Goal: Task Accomplishment & Management: Complete application form

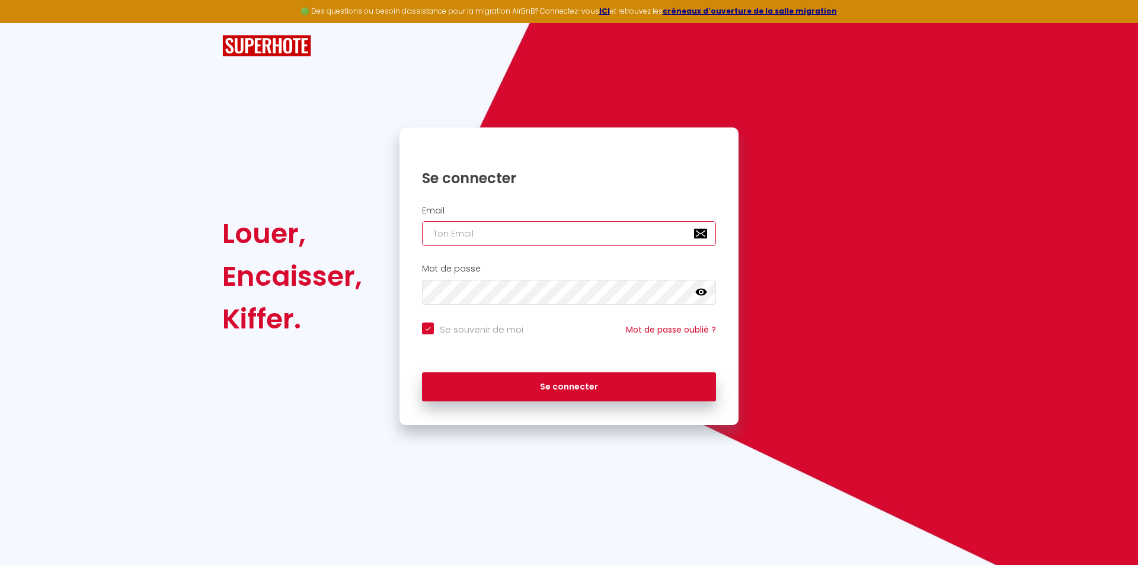
click at [549, 224] on input "email" at bounding box center [569, 233] width 294 height 25
type input "c"
checkbox input "true"
type input "co"
checkbox input "true"
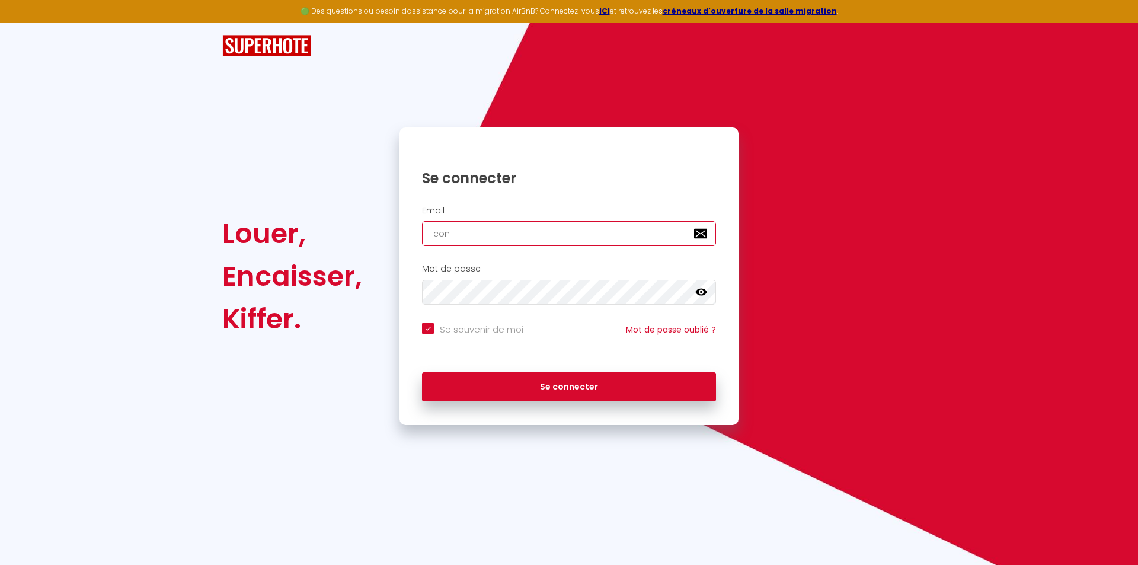
type input "cons"
checkbox input "true"
type input "consu"
checkbox input "true"
type input "consul"
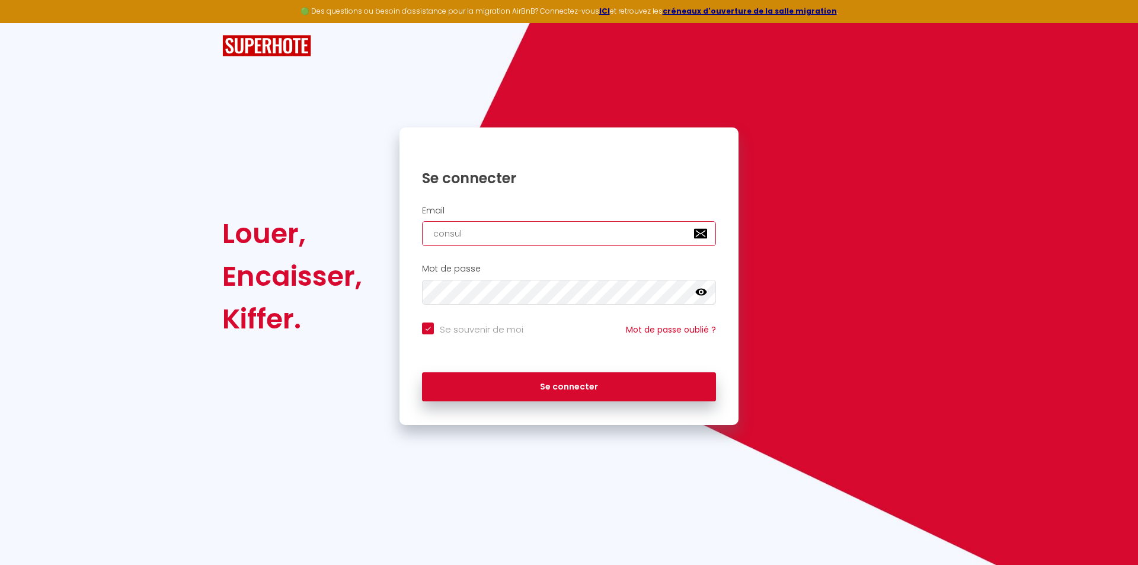
checkbox input "true"
type input "consult"
checkbox input "true"
type input "consulti"
checkbox input "true"
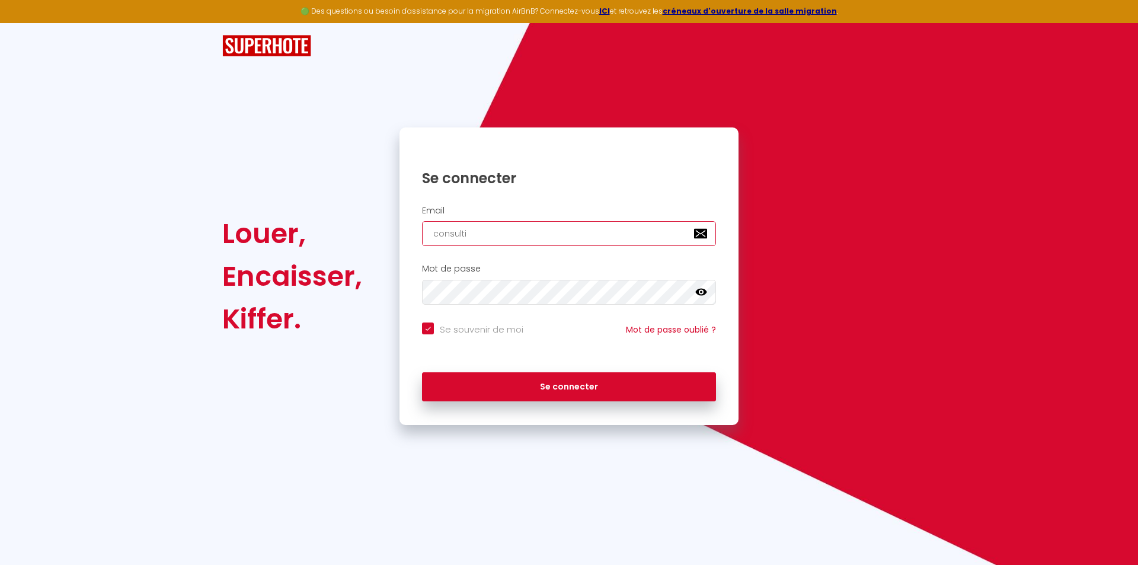
type input "consultin"
checkbox input "true"
type input "consulting"
checkbox input "true"
type input "consulting@"
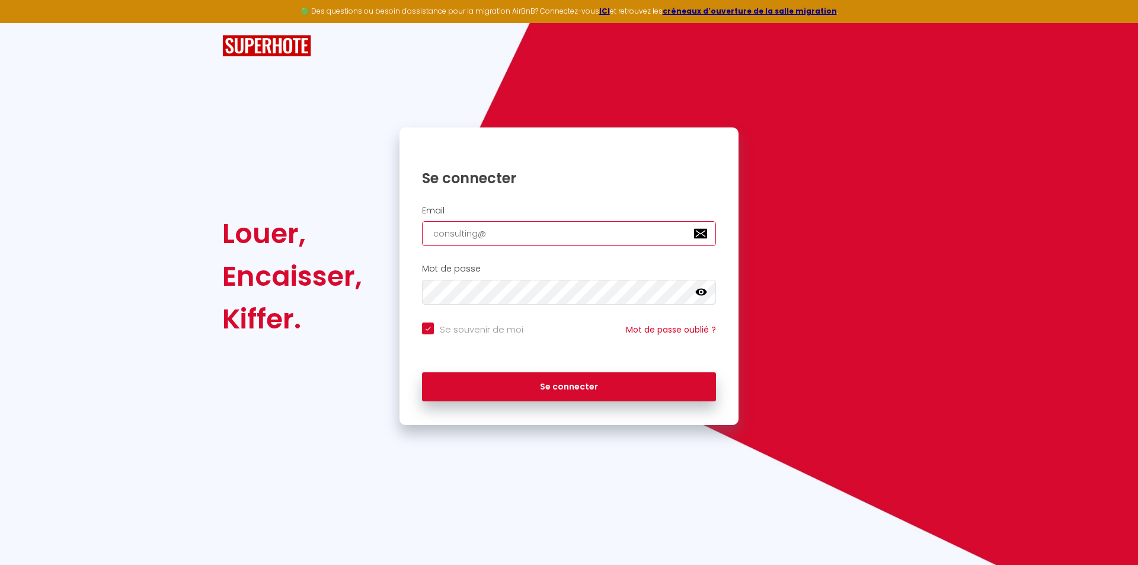
checkbox input "true"
type input "consulting@b"
checkbox input "true"
type input "consulting@bl"
checkbox input "true"
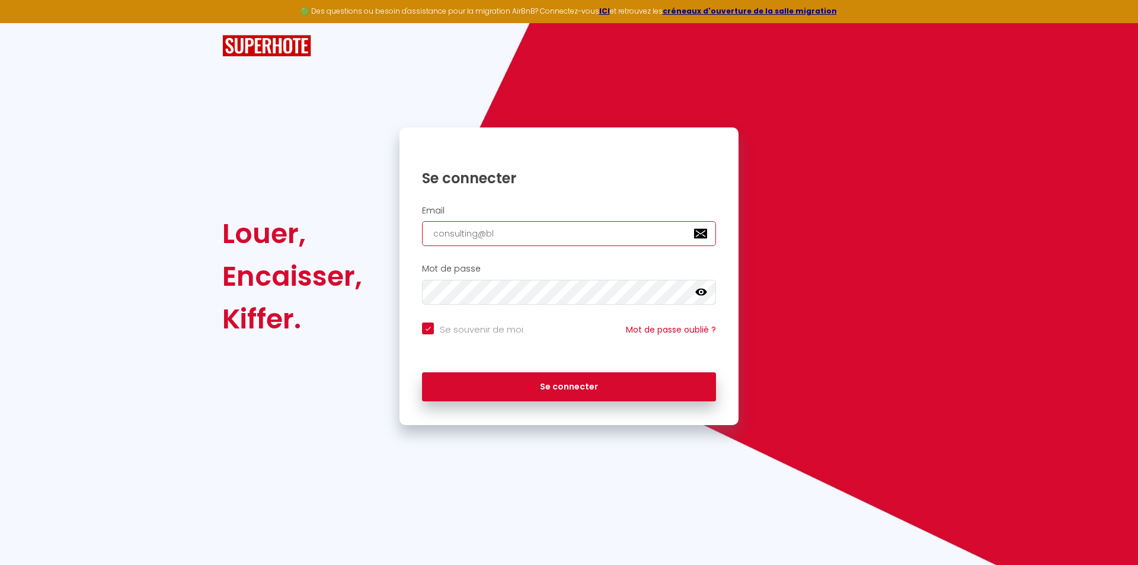
type input "consulting@blu"
checkbox input "true"
type input "consulting@blue"
checkbox input "true"
type input "consulting@blue-"
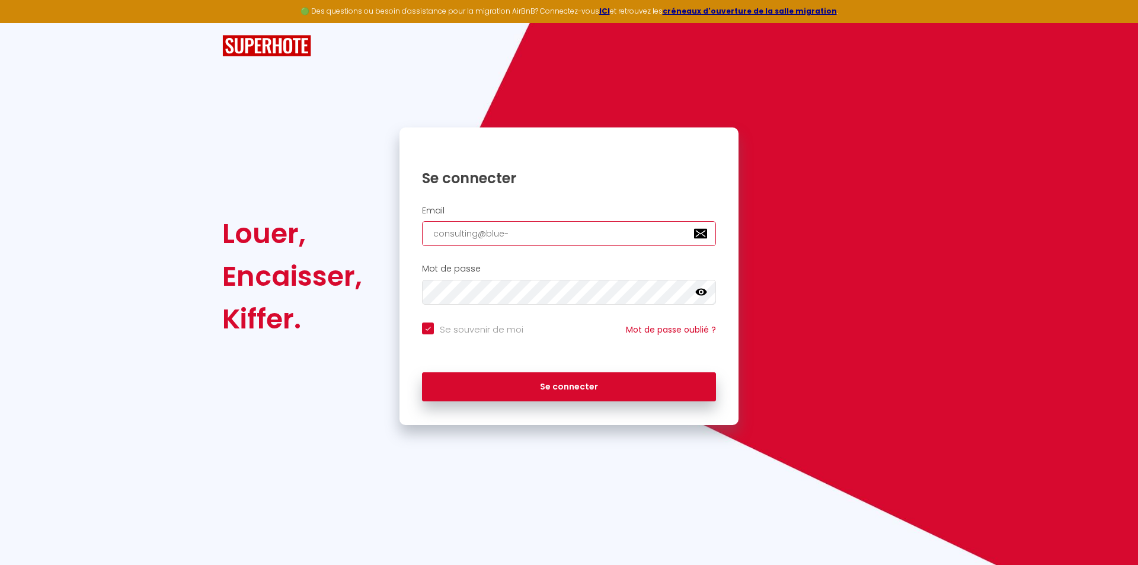
checkbox input "true"
type input "consulting@blue-r"
checkbox input "true"
type input "consulting@blue-ri"
checkbox input "true"
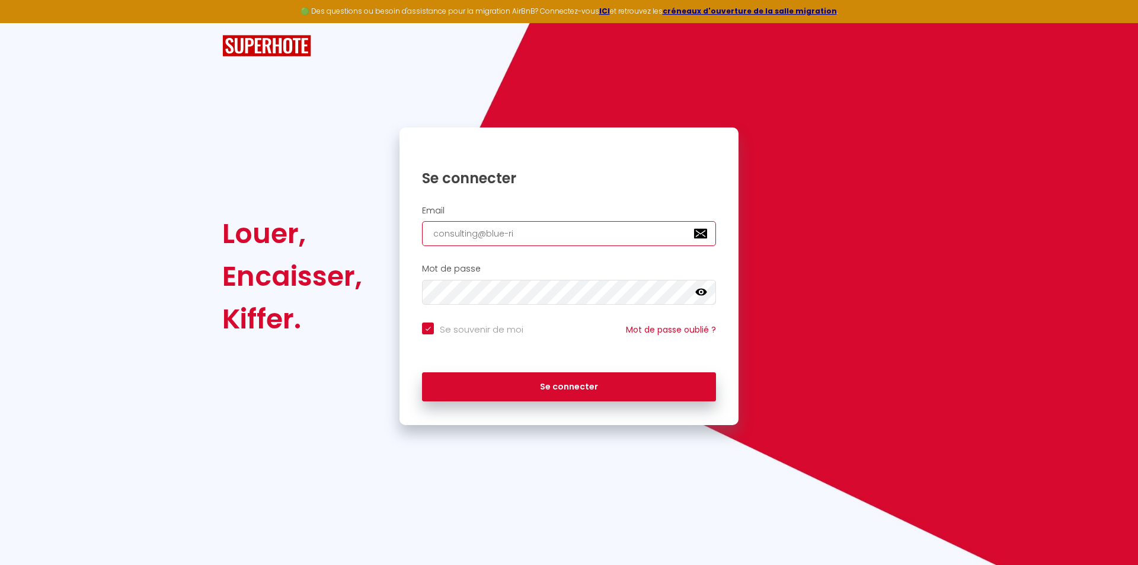
type input "consulting@blue-riv"
checkbox input "true"
type input "consulting@blue-rivi"
checkbox input "true"
type input "consulting@blue-rivie"
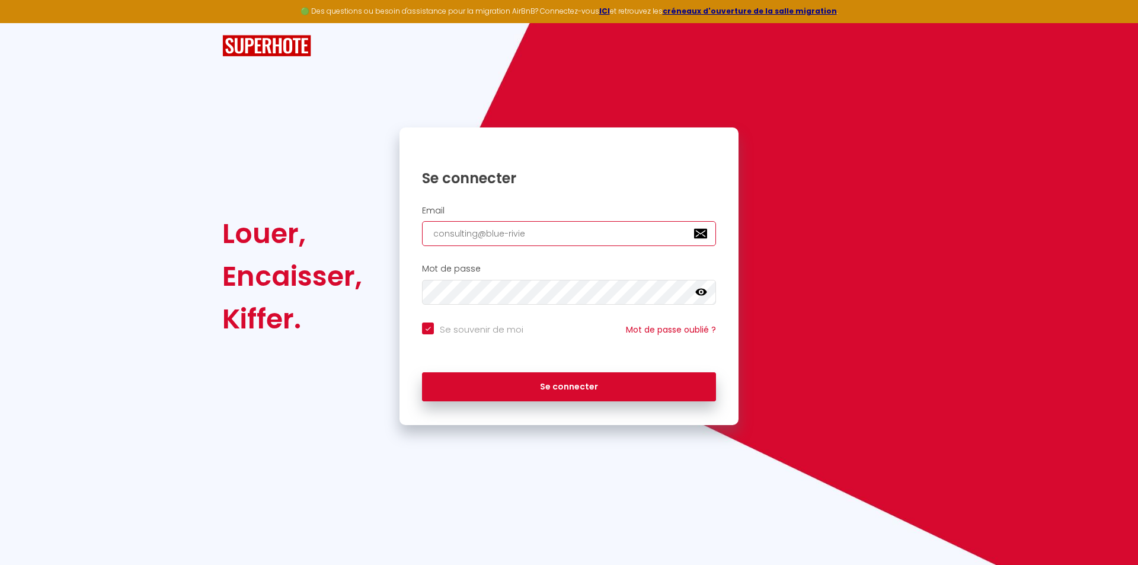
checkbox input "true"
type input "consulting@blue-rivier"
checkbox input "true"
type input "consulting@blue-riviera"
checkbox input "true"
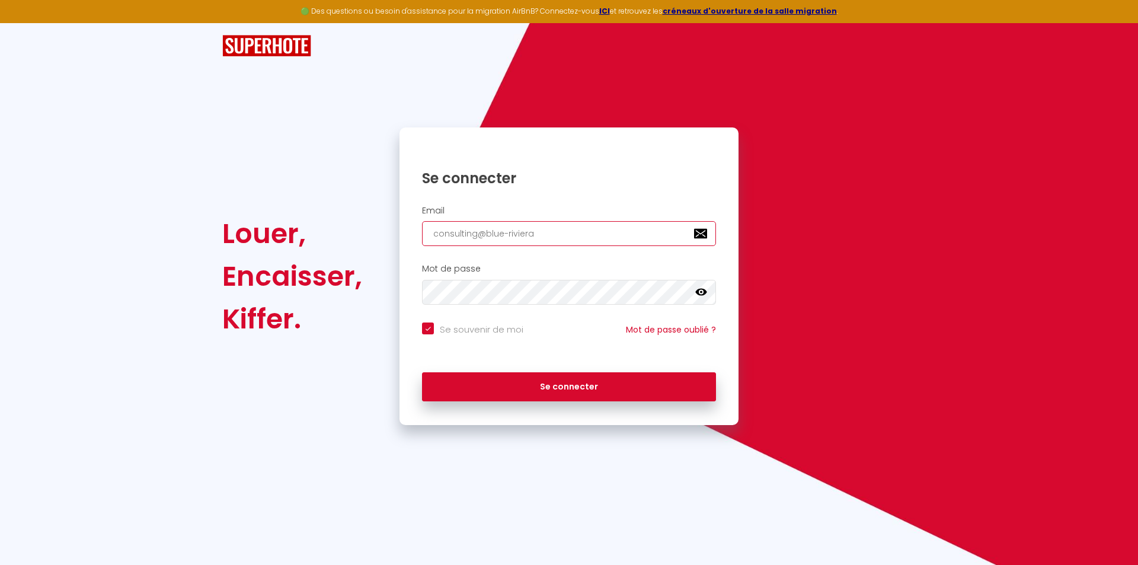
type input "consulting@blue-riviera."
checkbox input "true"
type input "consulting@blue-riviera.f"
checkbox input "true"
type input "[EMAIL_ADDRESS][DOMAIN_NAME]"
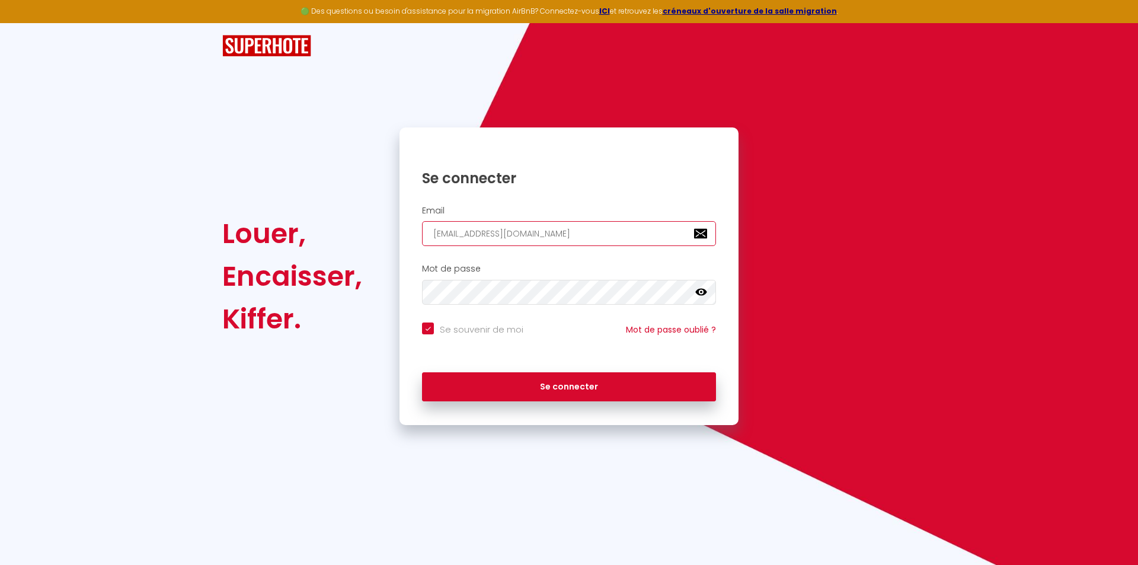
checkbox input "true"
type input "[EMAIL_ADDRESS][DOMAIN_NAME]"
click at [422, 372] on button "Se connecter" at bounding box center [569, 387] width 294 height 30
checkbox input "true"
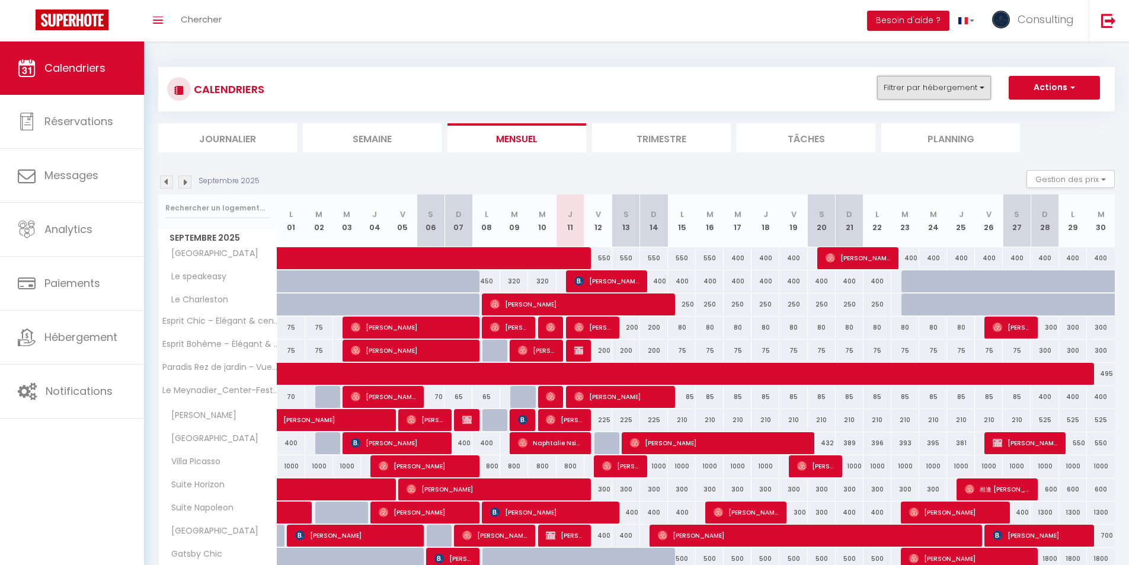
click at [955, 99] on button "Filtrer par hébergement" at bounding box center [934, 88] width 114 height 24
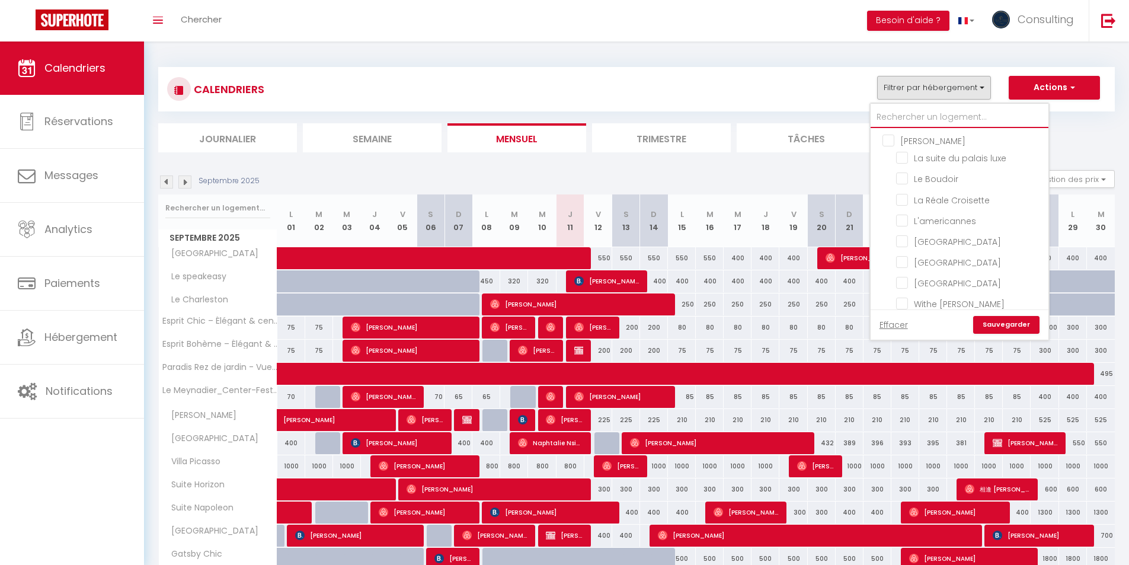
click at [949, 123] on input "text" at bounding box center [960, 117] width 178 height 21
type input "k"
checkbox input "false"
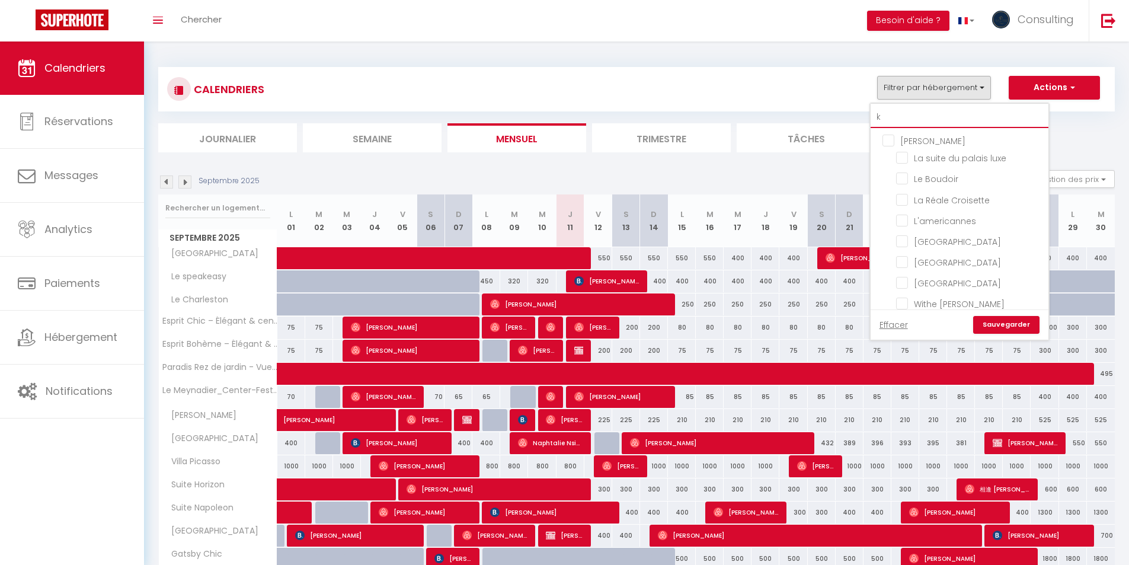
checkbox input "false"
type input "ke"
checkbox input "false"
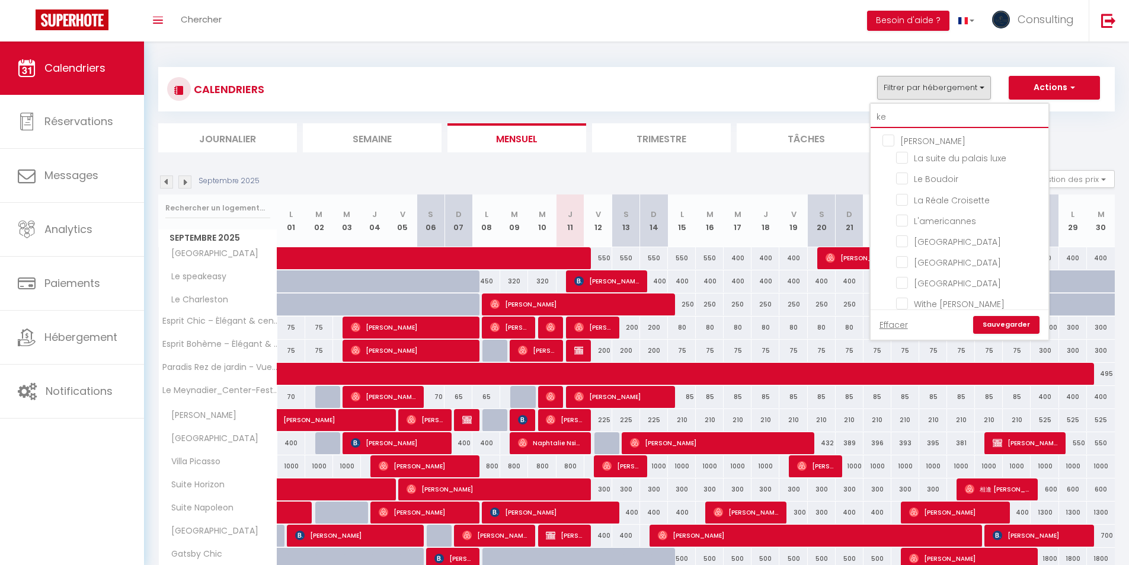
checkbox input "false"
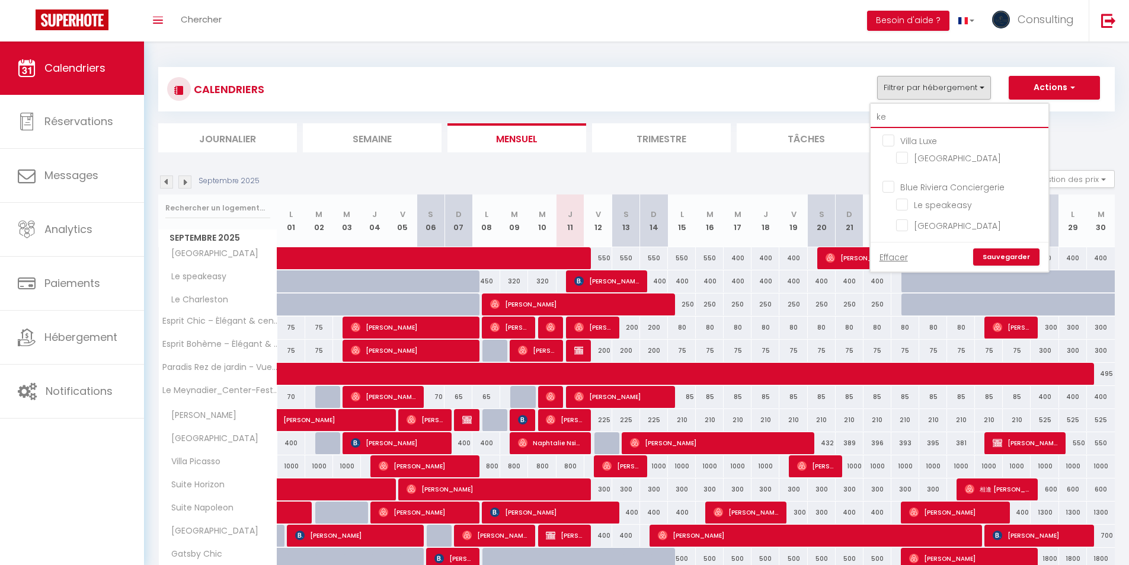
type input "key"
checkbox input "false"
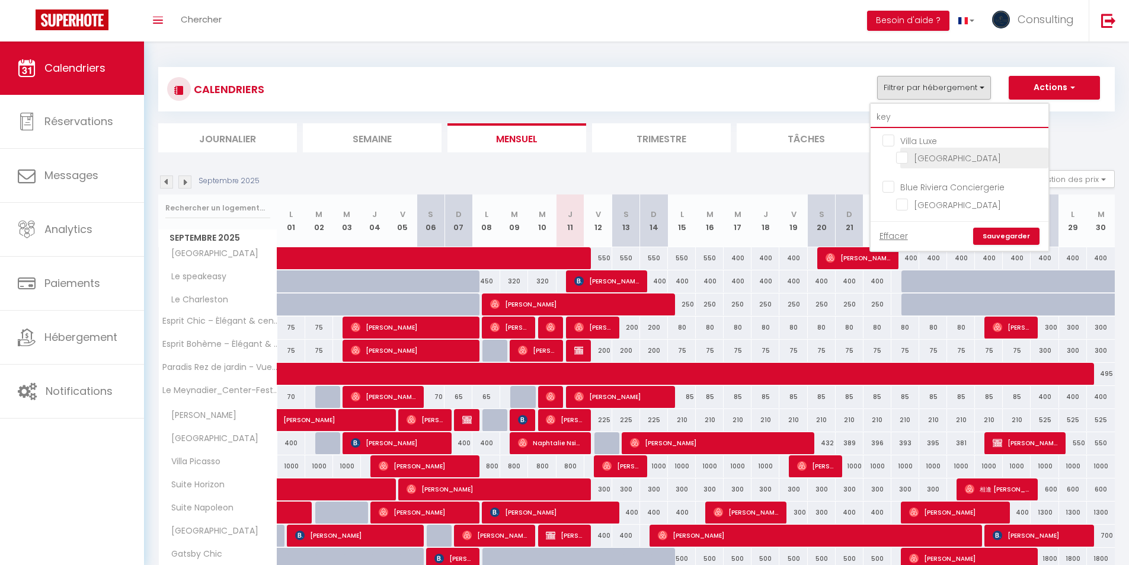
type input "key"
click at [910, 149] on li "[GEOGRAPHIC_DATA]" at bounding box center [974, 158] width 148 height 21
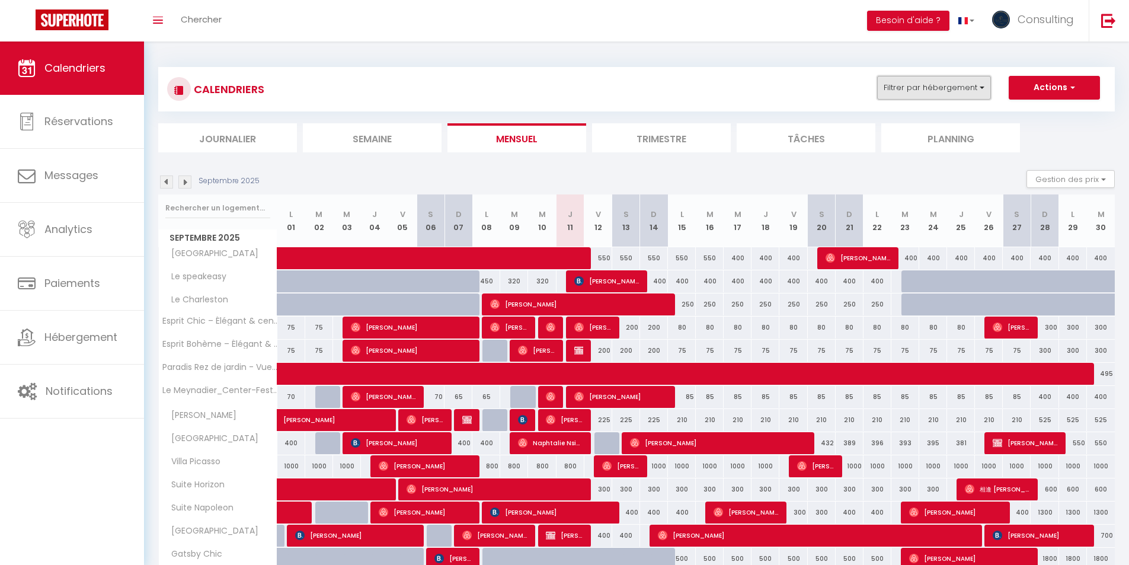
click at [920, 96] on button "Filtrer par hébergement" at bounding box center [934, 88] width 114 height 24
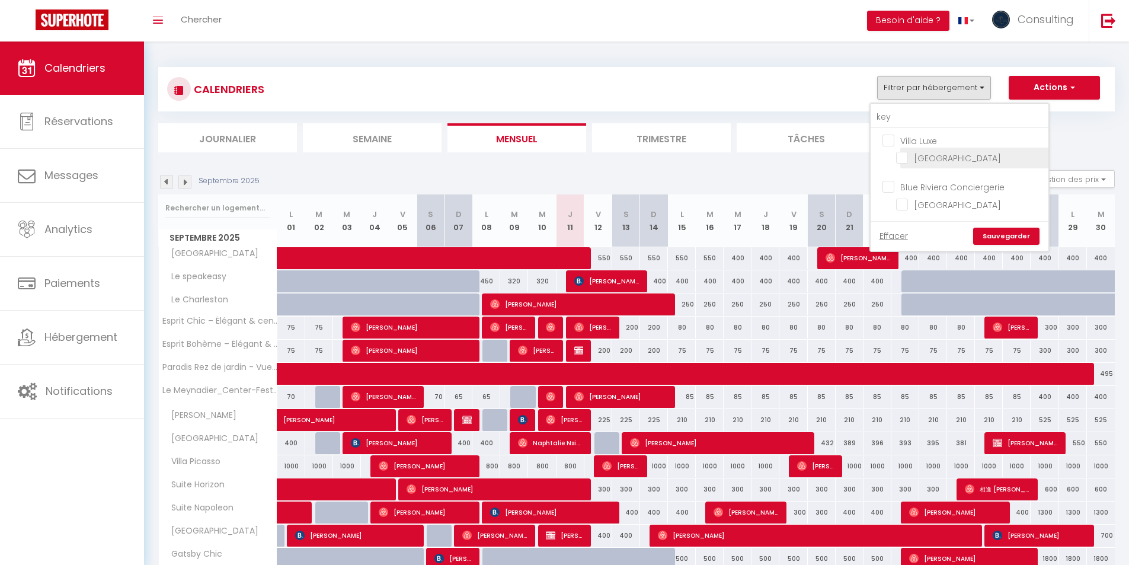
click at [911, 159] on input "[GEOGRAPHIC_DATA]" at bounding box center [970, 157] width 148 height 12
checkbox input "true"
click at [1009, 238] on link "Sauvegarder" at bounding box center [1006, 237] width 66 height 18
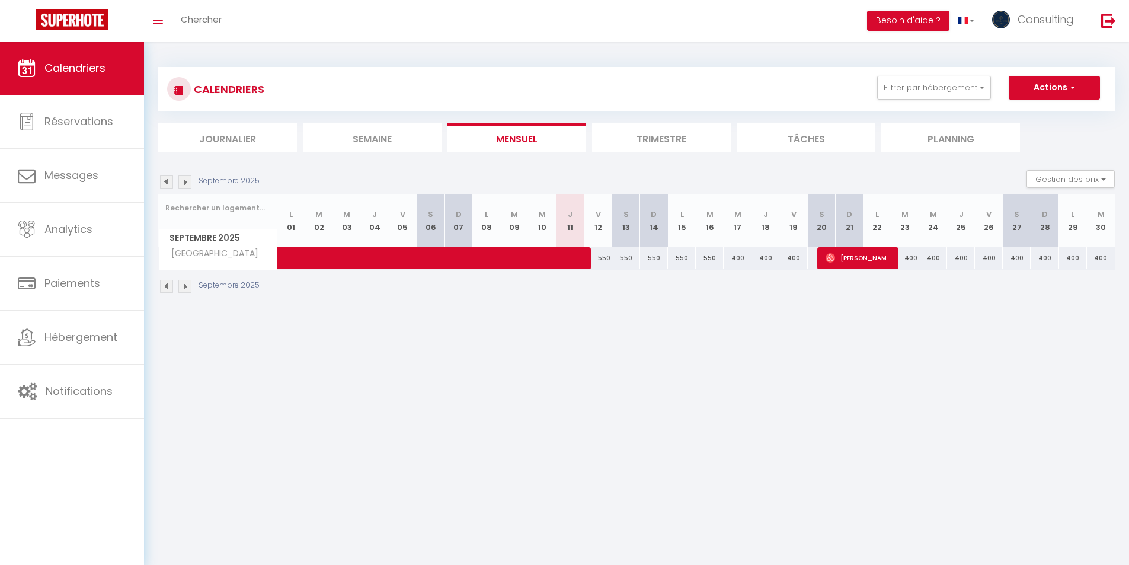
click at [1034, 101] on div "CALENDRIERS Filtrer par hébergement key Villa Luxe [GEOGRAPHIC_DATA] Concierger…" at bounding box center [636, 89] width 939 height 27
click at [1036, 89] on button "Actions" at bounding box center [1054, 88] width 91 height 24
click at [1016, 116] on link "Nouvelle réservation" at bounding box center [1041, 115] width 103 height 18
select select
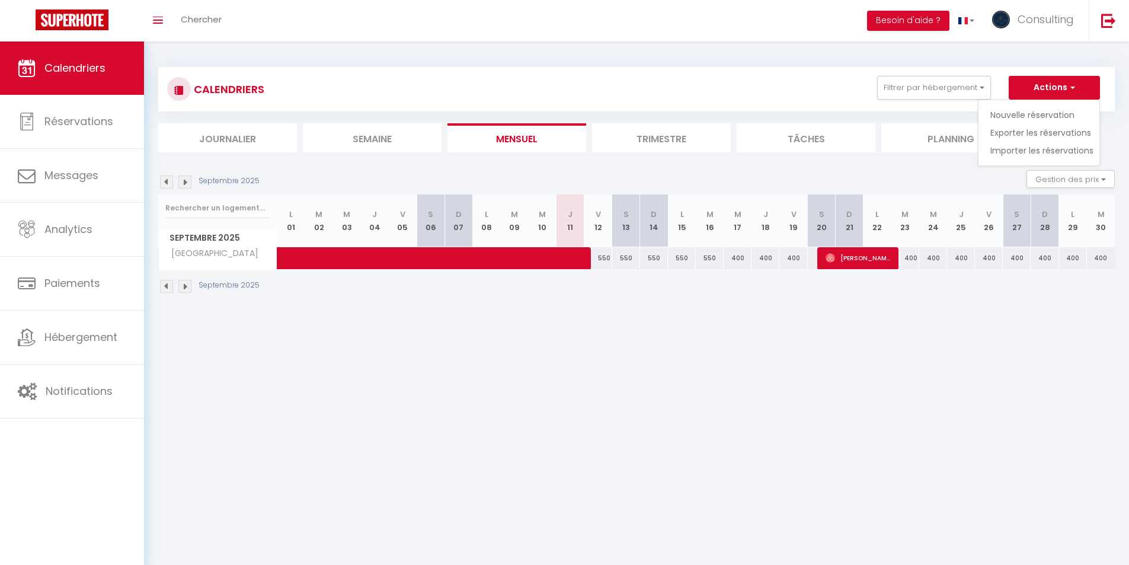
select select
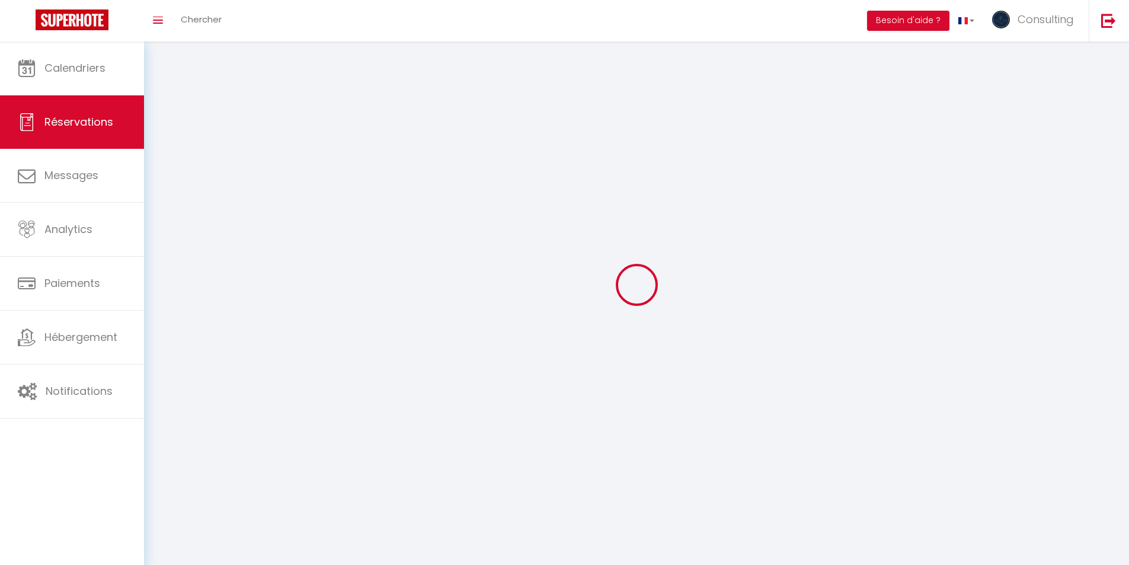
select select
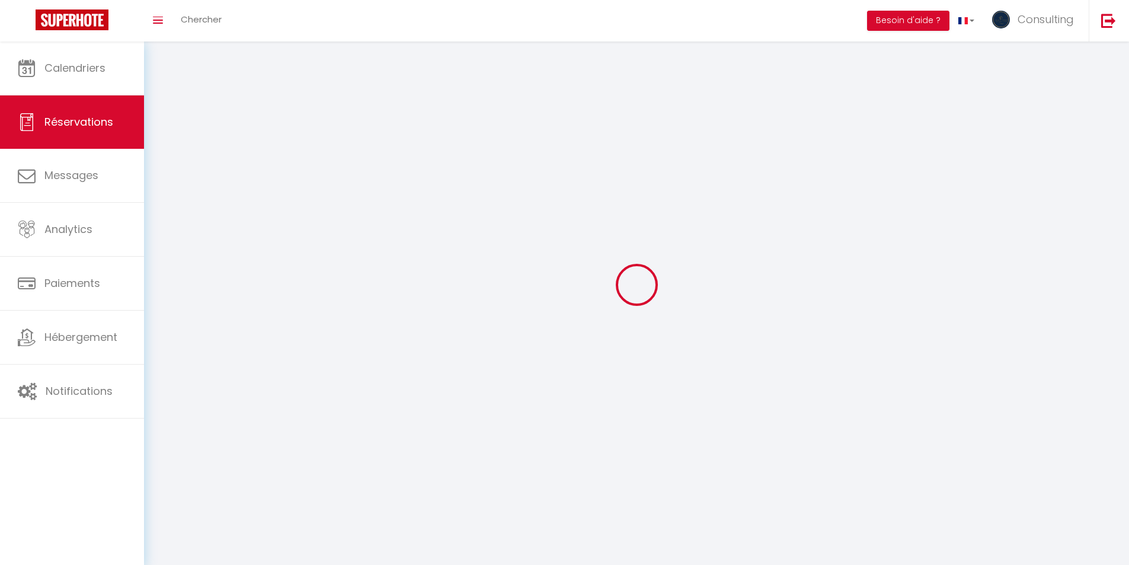
select select
checkbox input "false"
select select
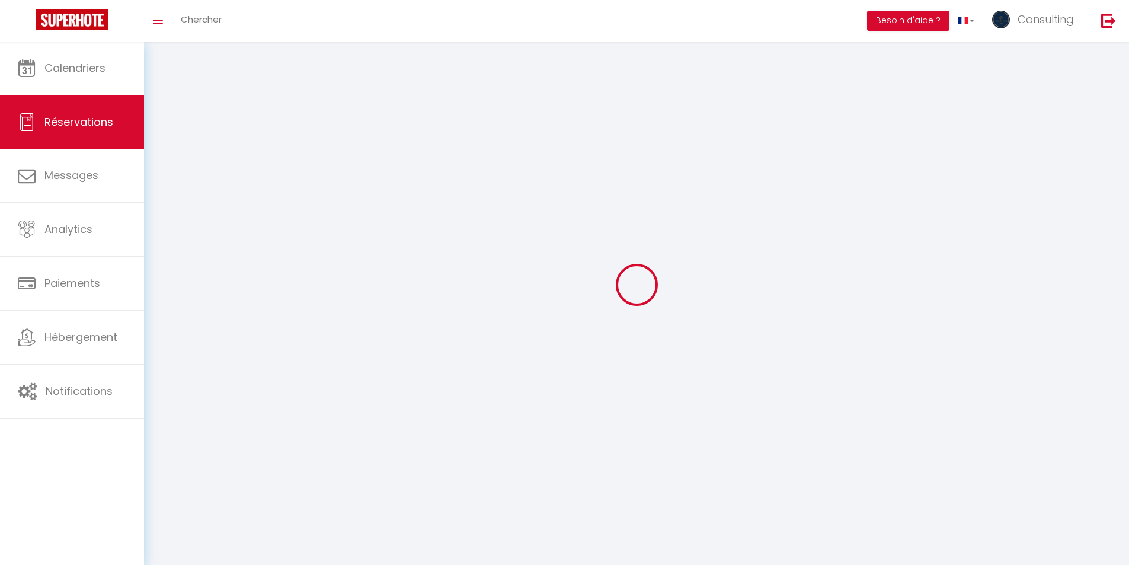
select select
checkbox input "false"
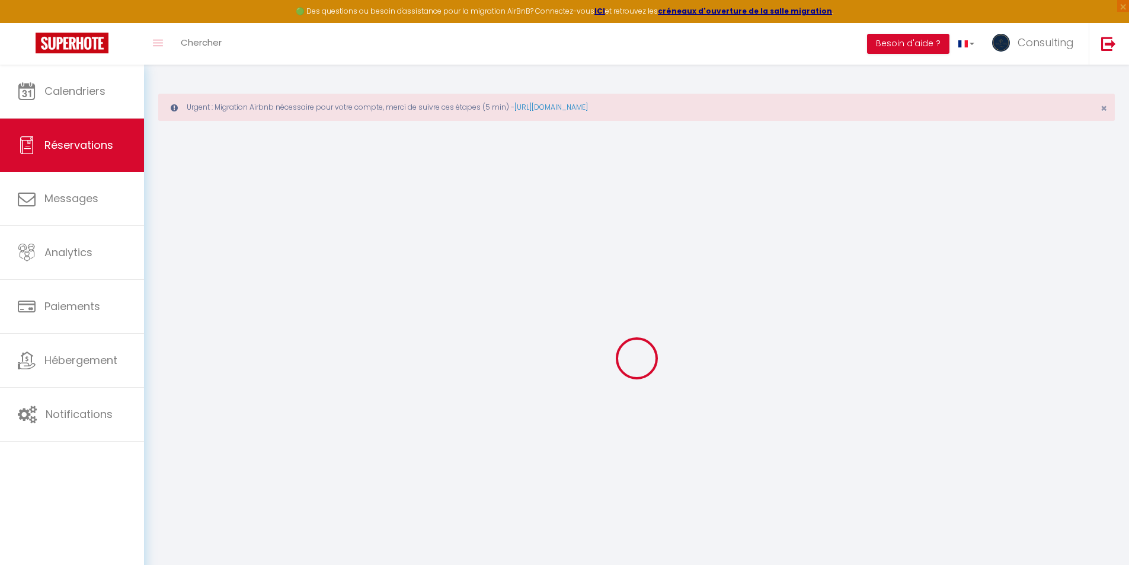
select select
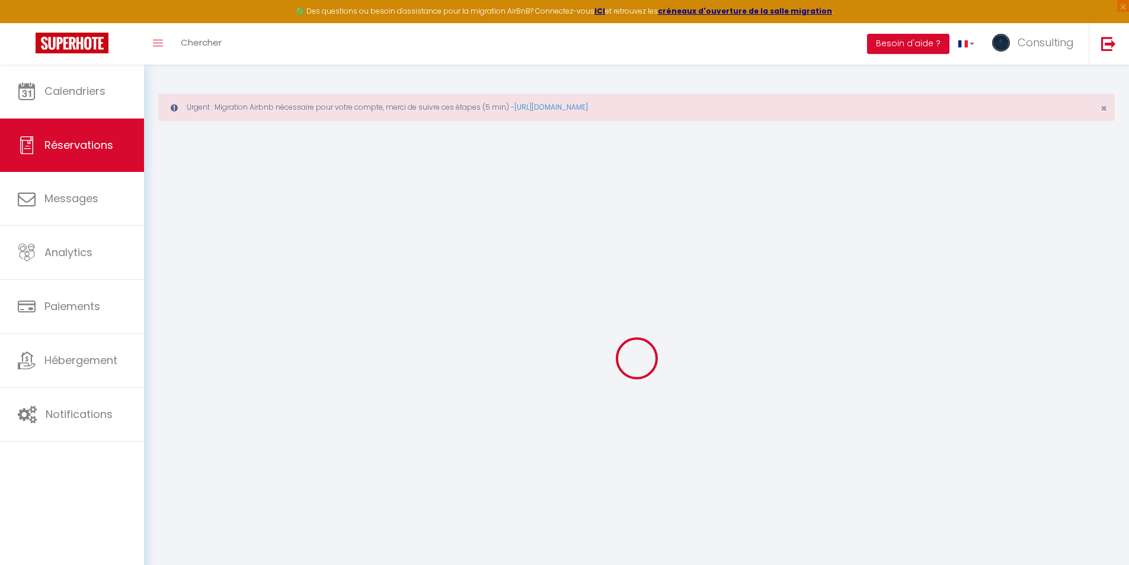
select select
checkbox input "false"
select select
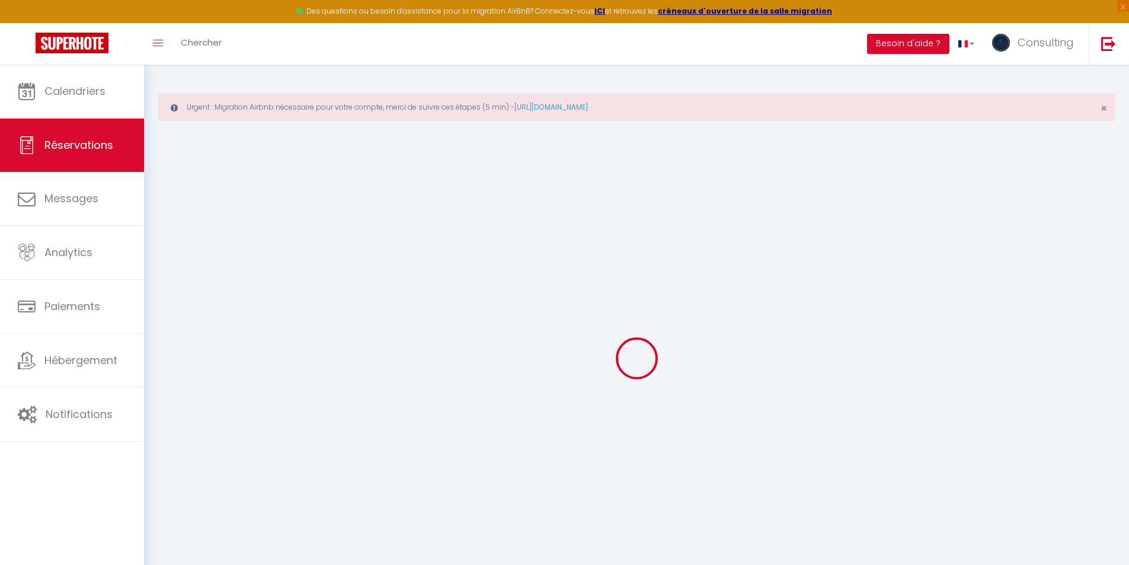
select select
checkbox input "false"
select select
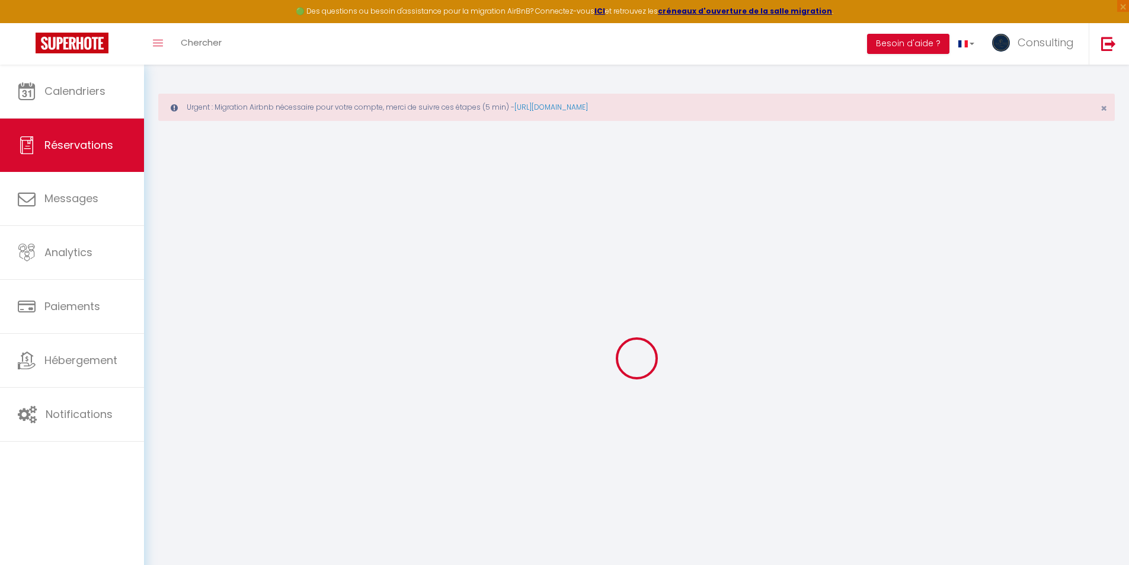
select select
checkbox input "false"
select select
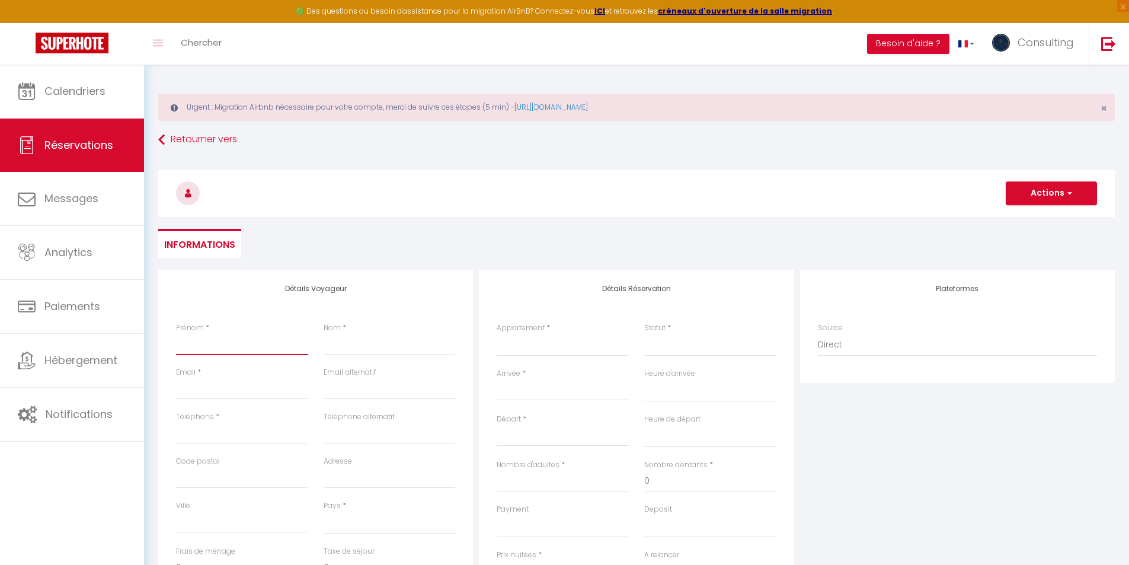
click at [236, 353] on input "Prénom" at bounding box center [242, 344] width 132 height 21
type input "P"
select select
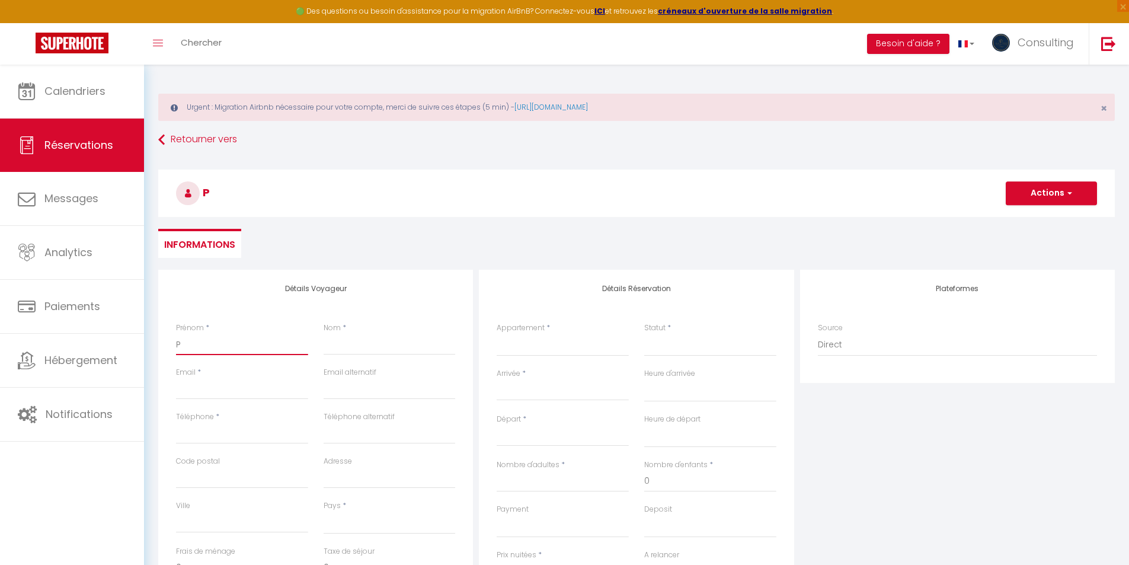
select select
checkbox input "false"
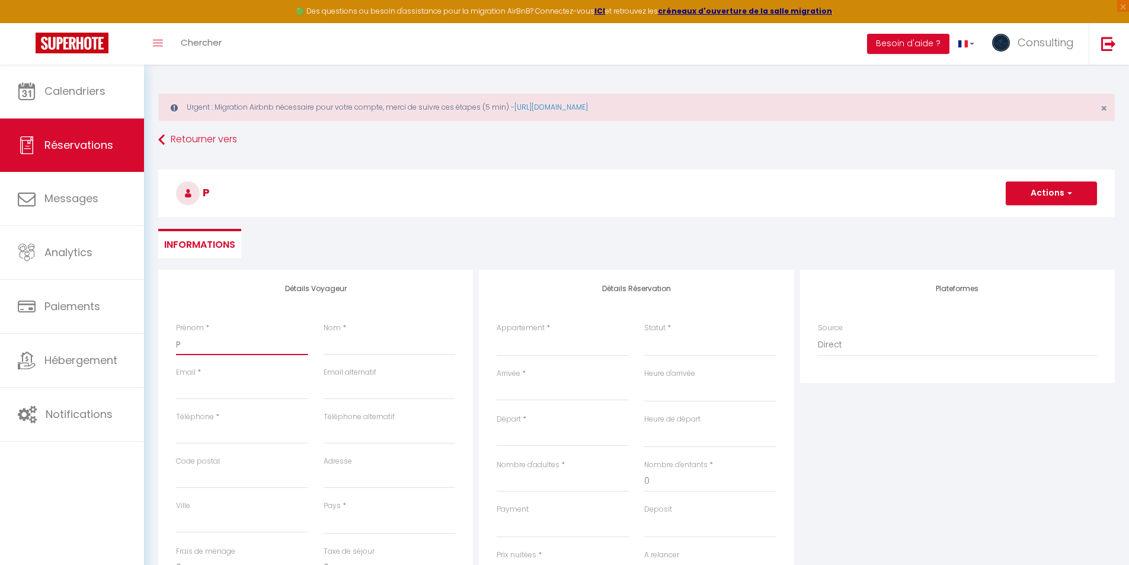
type input "Pr"
select select
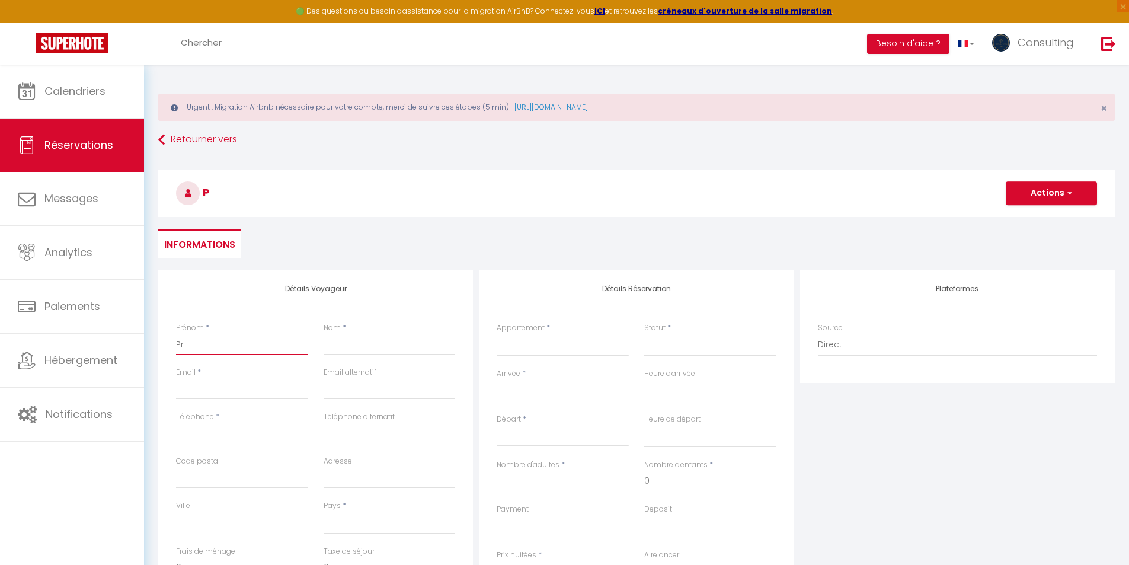
select select
checkbox input "false"
type input "Pro"
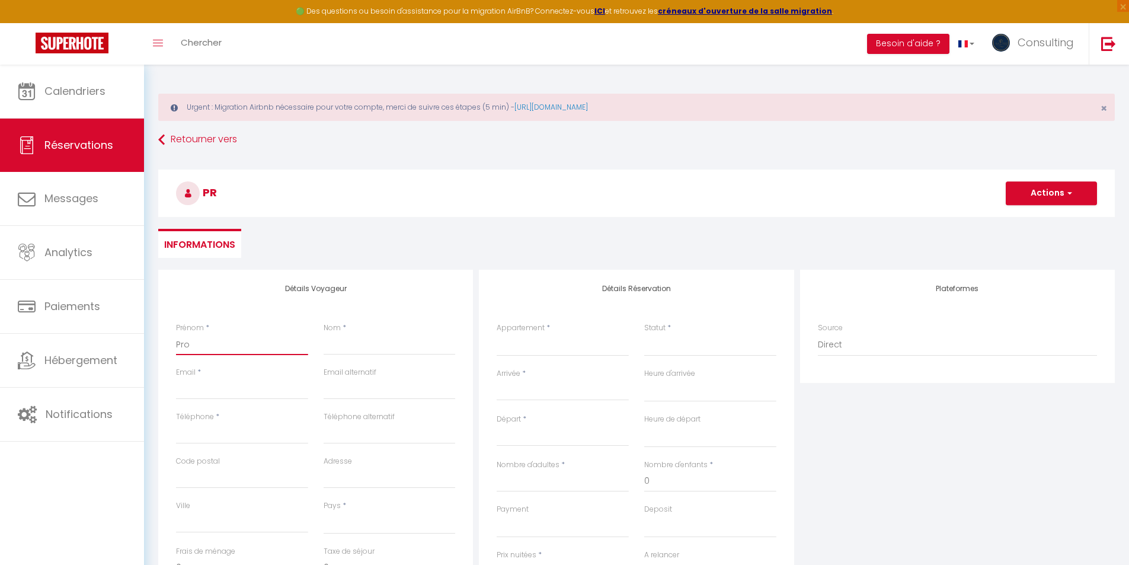
select select
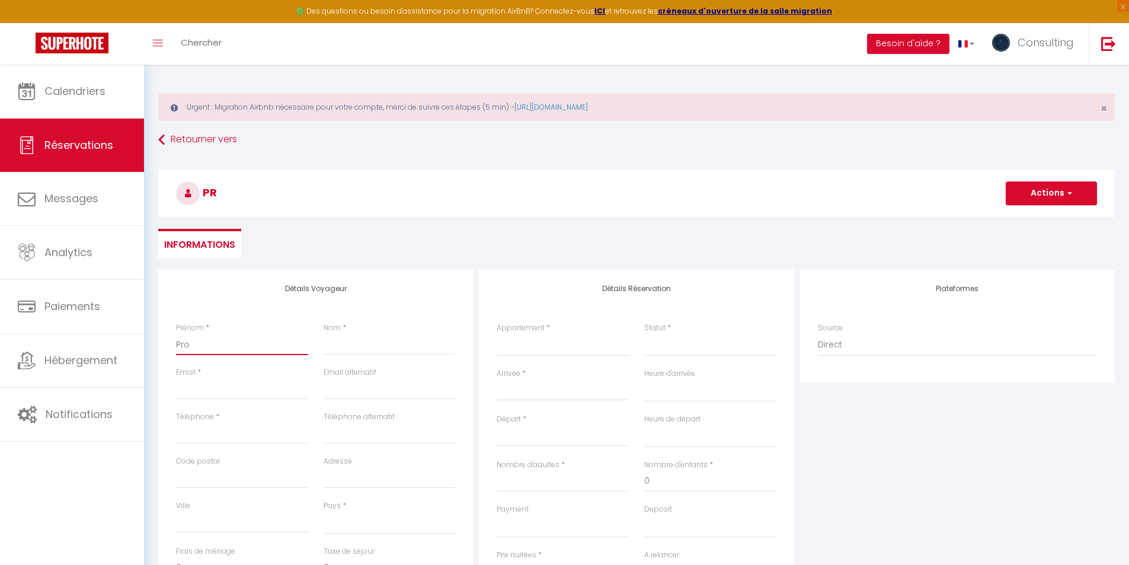
select select
checkbox input "false"
type input "Pron"
select select
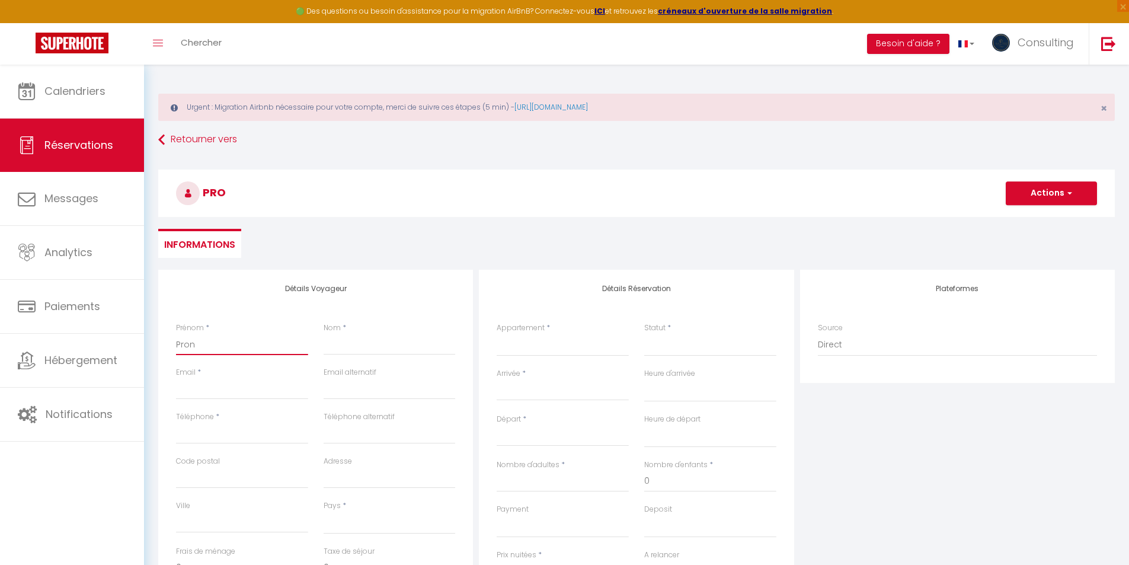
select select
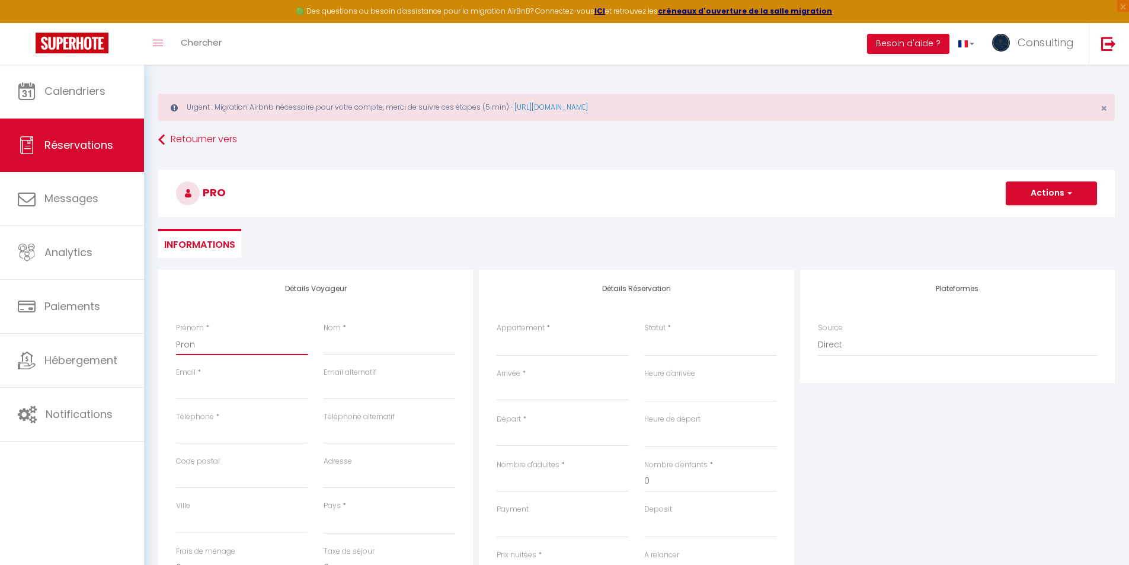
select select
checkbox input "false"
type input "Pronl"
select select
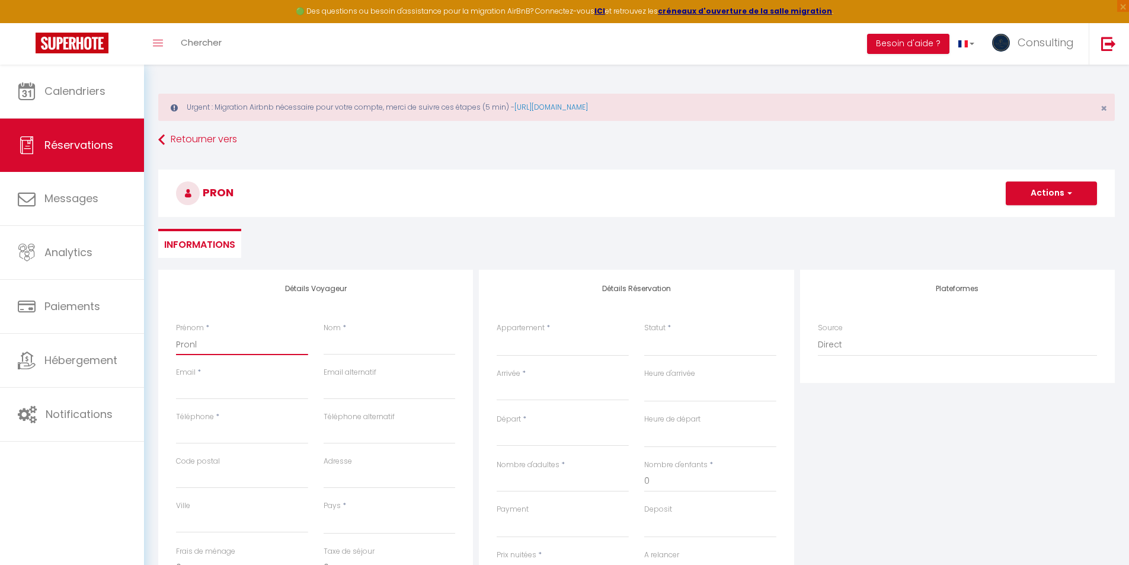
select select
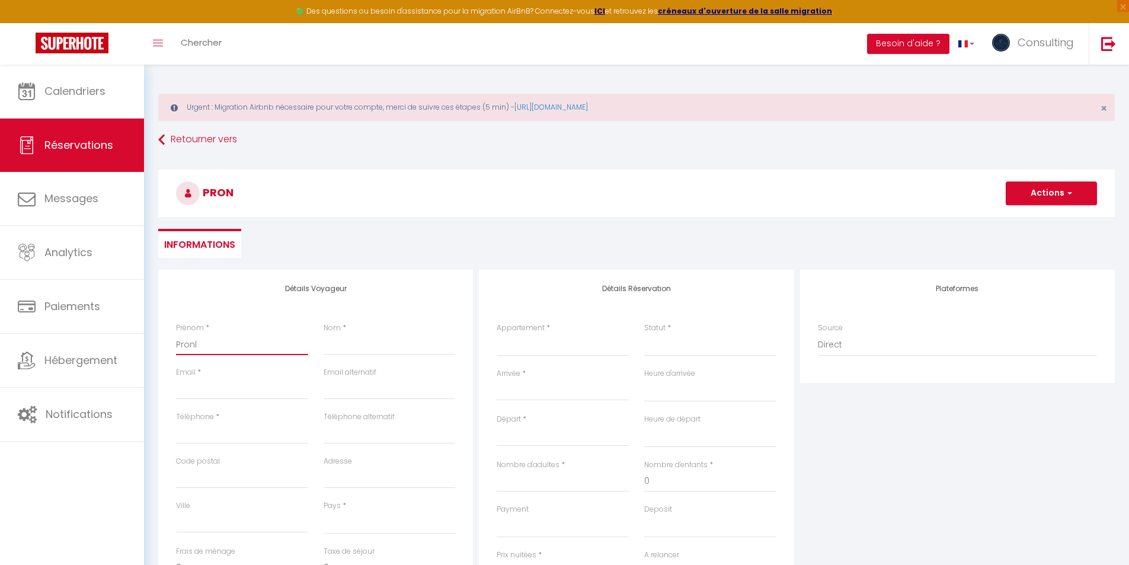
checkbox input "false"
type input "Pronlo"
select select
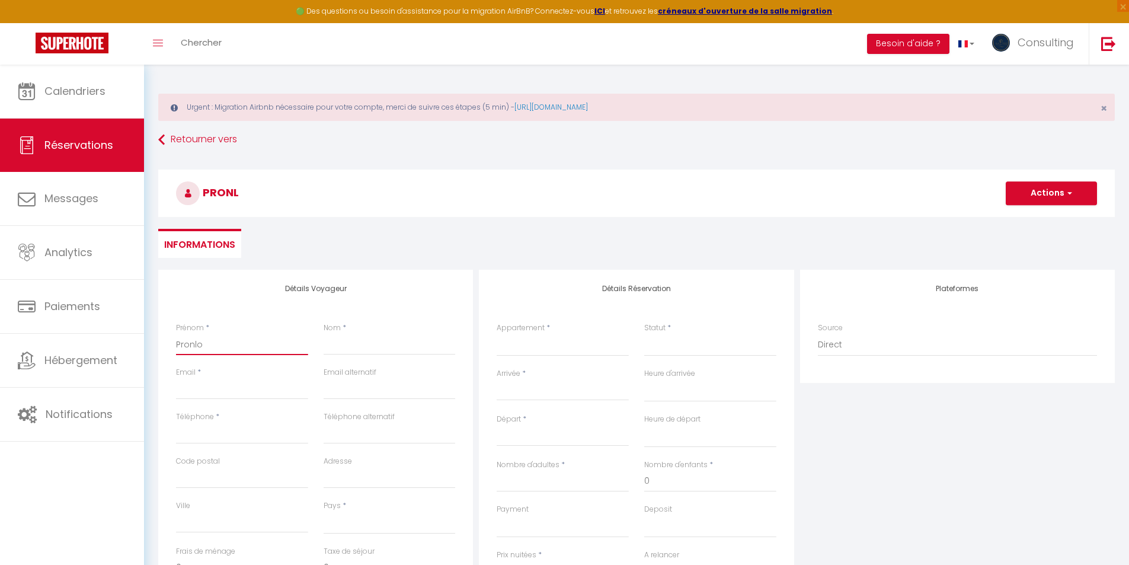
select select
checkbox input "false"
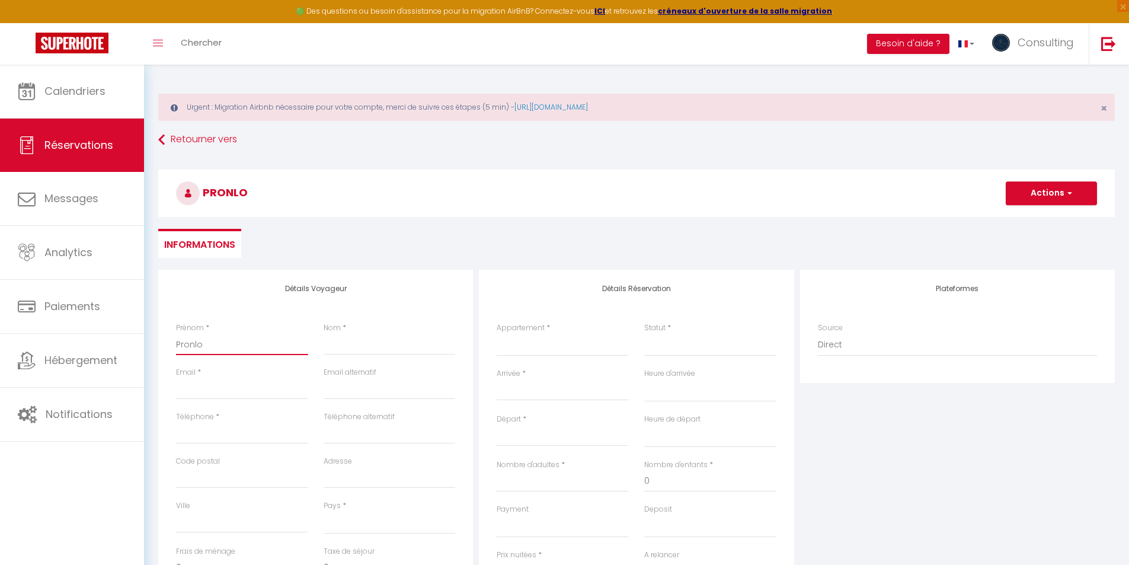
type input "Pronlog"
select select
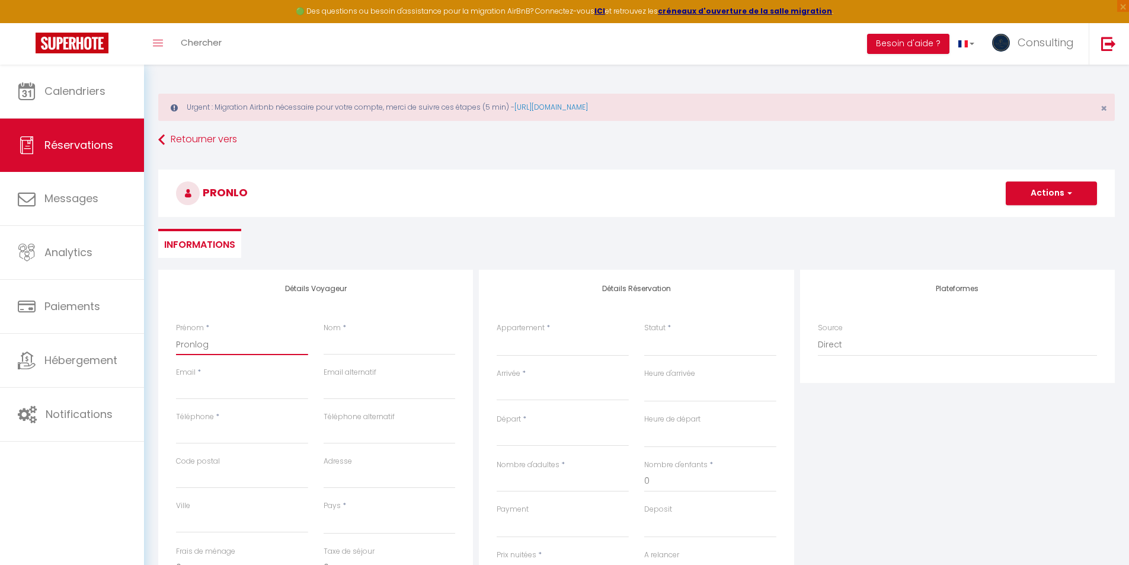
select select
checkbox input "false"
type input "Pronloga"
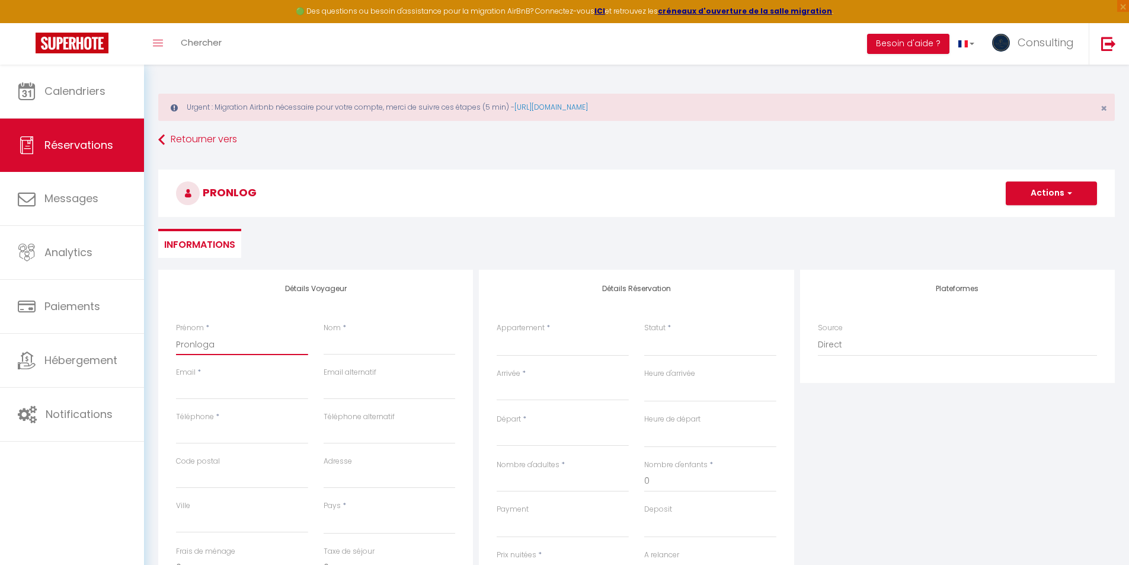
select select
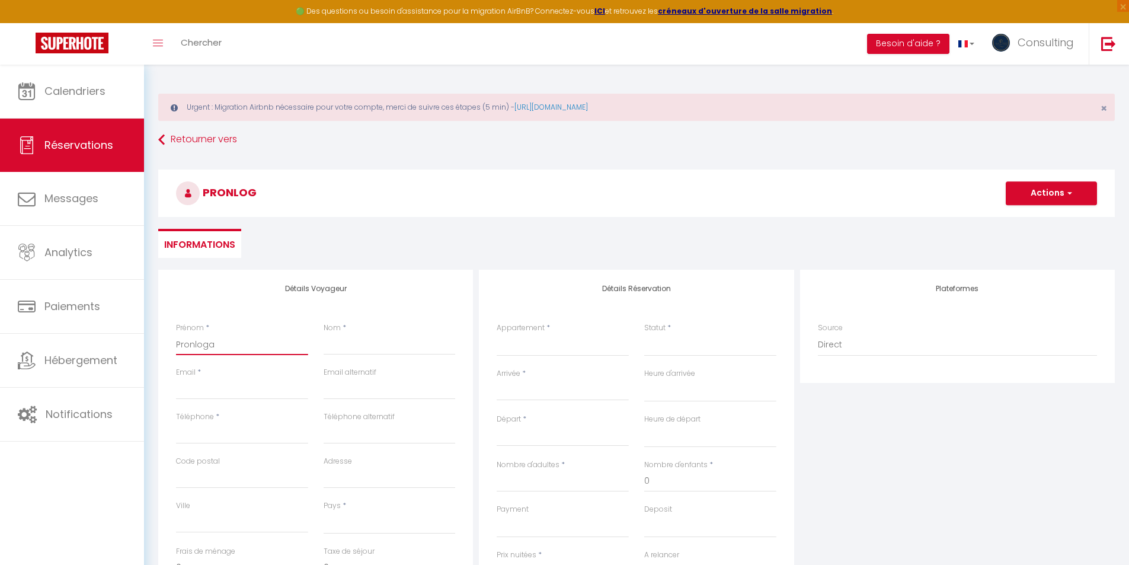
select select
checkbox input "false"
type input "Pronlogat"
select select
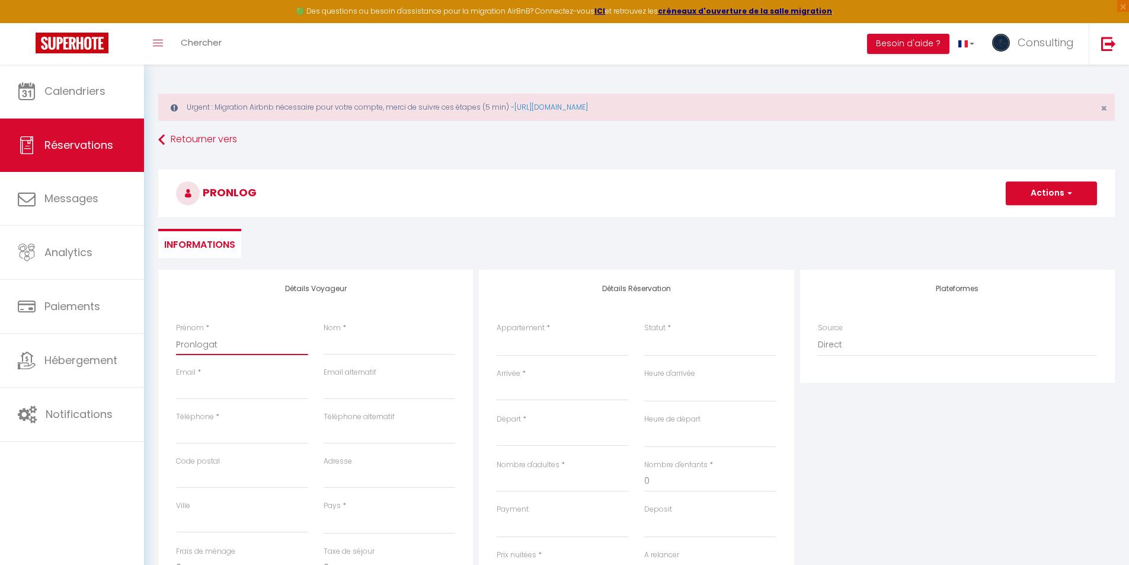
select select
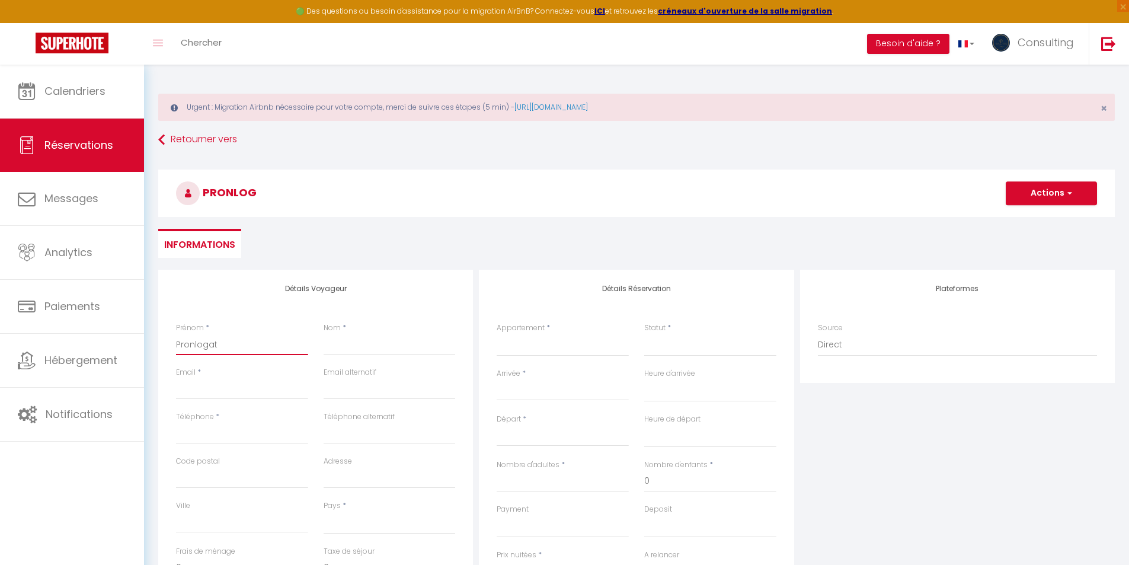
select select
checkbox input "false"
type input "Pronlogati"
select select
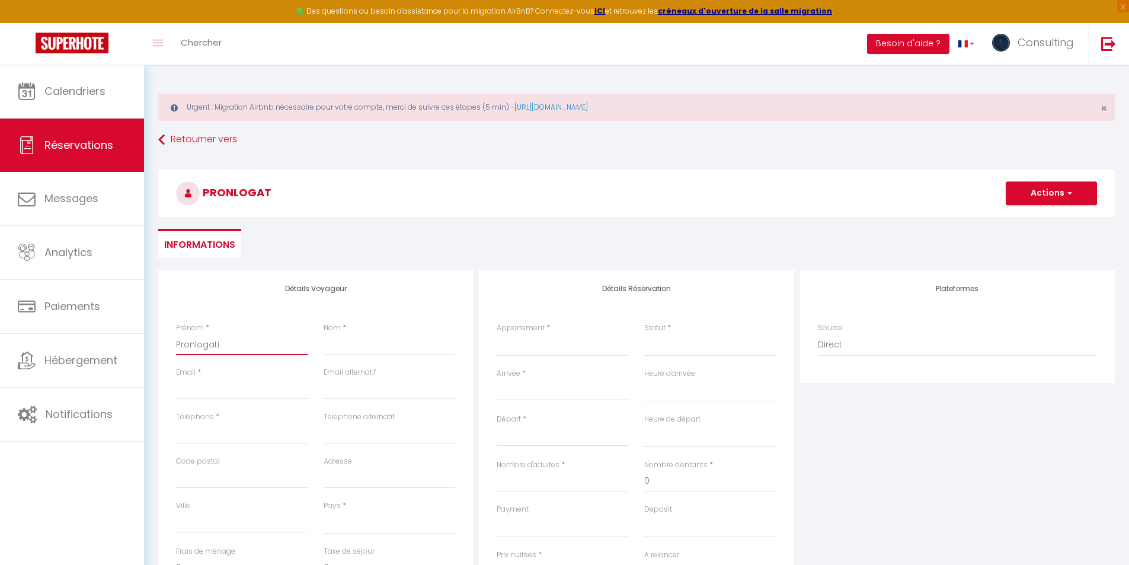
select select
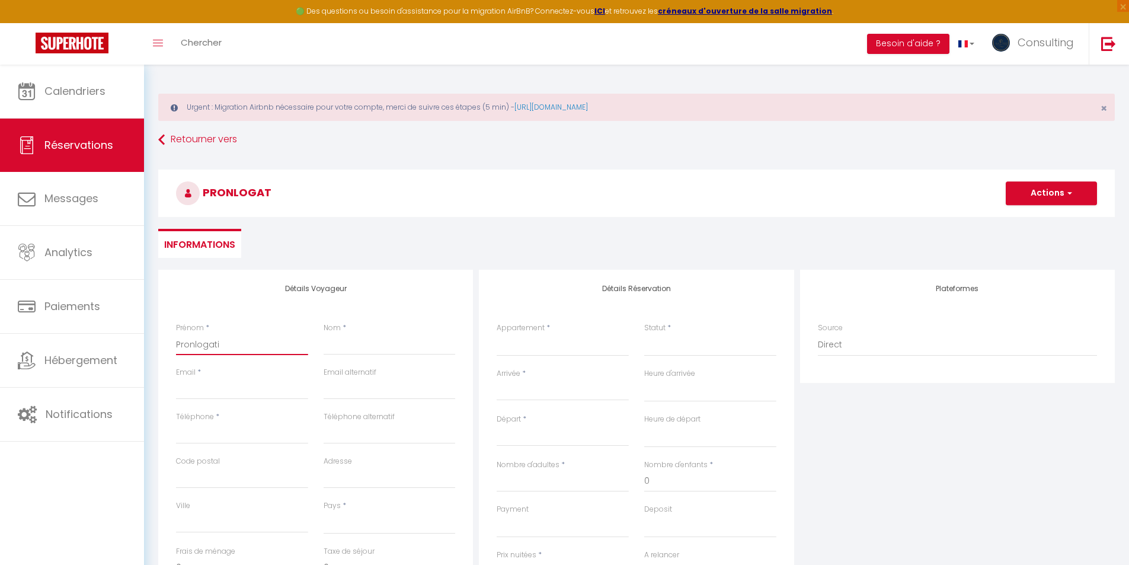
checkbox input "false"
click at [369, 344] on input "Nom" at bounding box center [390, 344] width 132 height 21
click at [594, 346] on select "[GEOGRAPHIC_DATA] [GEOGRAPHIC_DATA] [GEOGRAPHIC_DATA] [GEOGRAPHIC_DATA] Chic L'…" at bounding box center [563, 345] width 132 height 23
click at [497, 334] on select "[GEOGRAPHIC_DATA] [GEOGRAPHIC_DATA] [GEOGRAPHIC_DATA] [GEOGRAPHIC_DATA] Chic L'…" at bounding box center [563, 345] width 132 height 23
click at [661, 338] on select "Confirmé Non Confirmé [PERSON_NAME] par le voyageur No Show Request" at bounding box center [710, 345] width 132 height 23
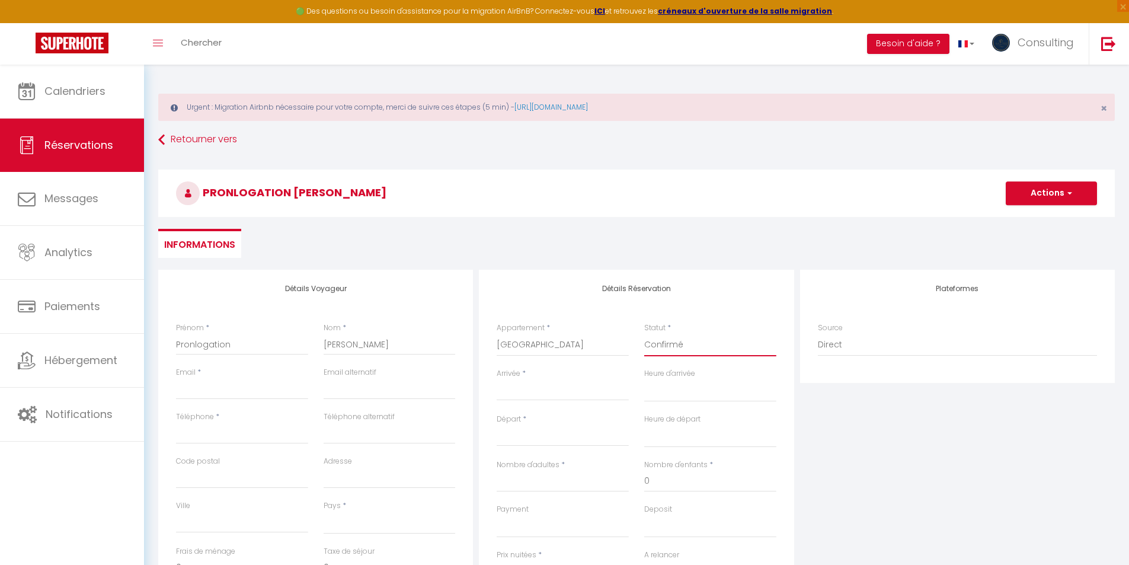
click at [644, 334] on select "Confirmé Non Confirmé [PERSON_NAME] par le voyageur No Show Request" at bounding box center [710, 345] width 132 height 23
click at [524, 391] on input "Arrivée" at bounding box center [563, 390] width 132 height 15
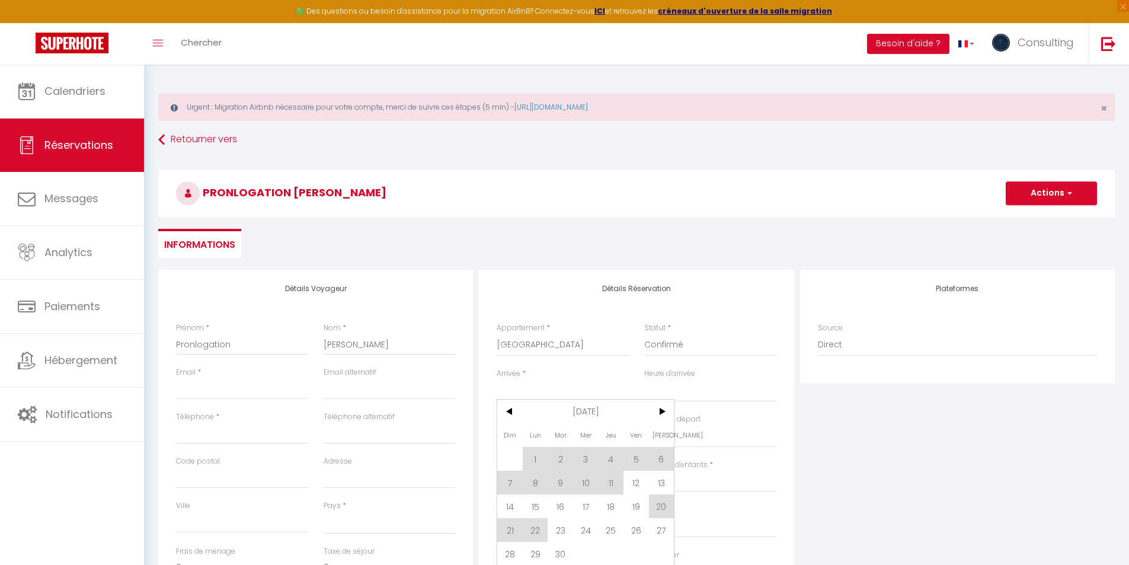
scroll to position [59, 0]
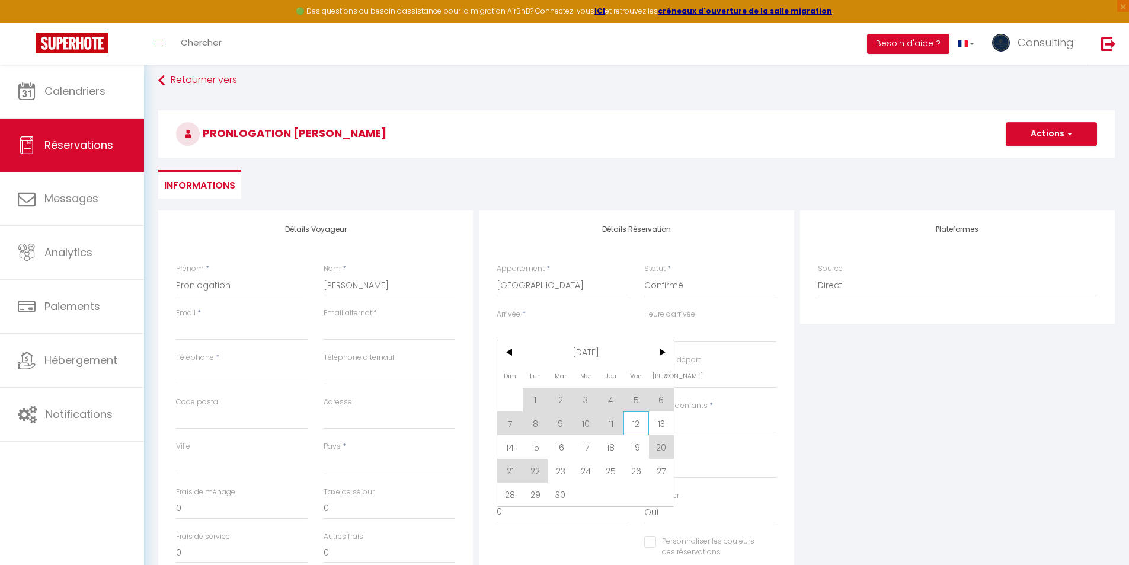
click at [635, 430] on span "12" at bounding box center [635, 423] width 25 height 24
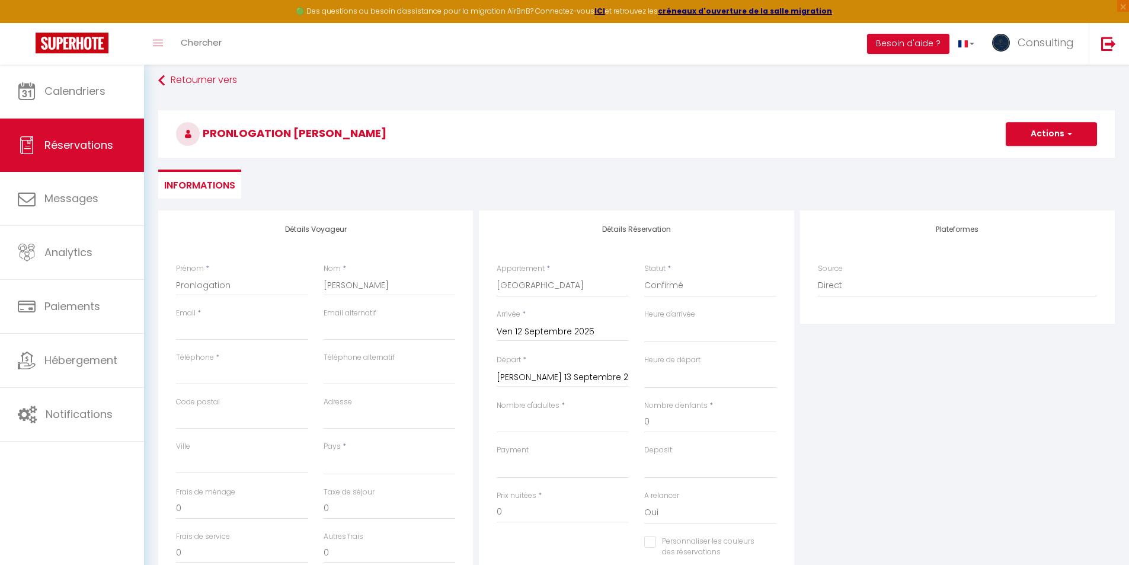
click at [528, 378] on input "[PERSON_NAME] 13 Septembre 2025" at bounding box center [563, 377] width 132 height 15
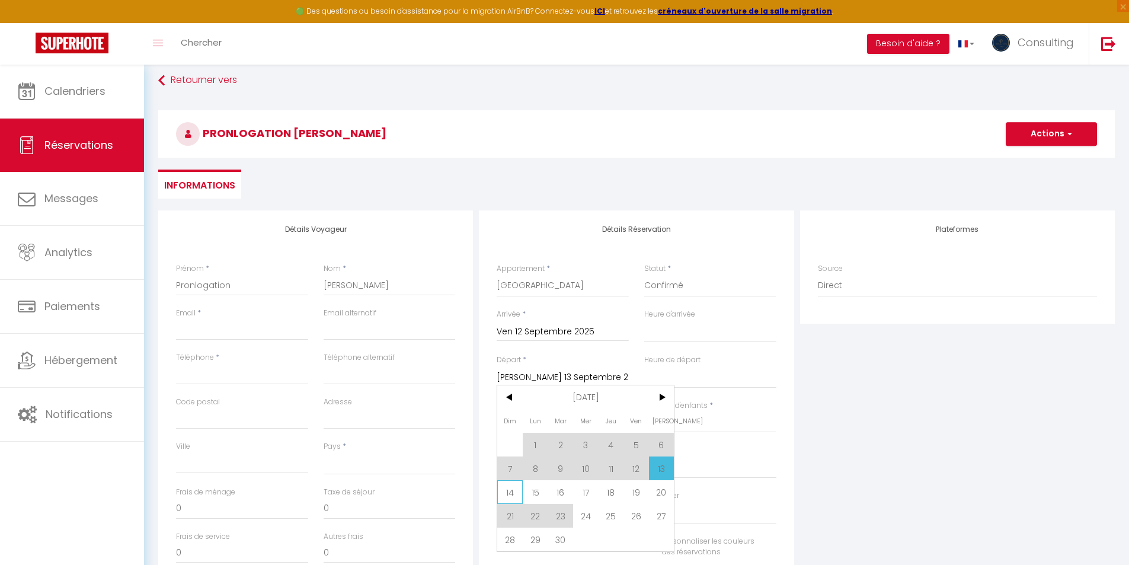
click at [508, 488] on span "14" at bounding box center [509, 492] width 25 height 24
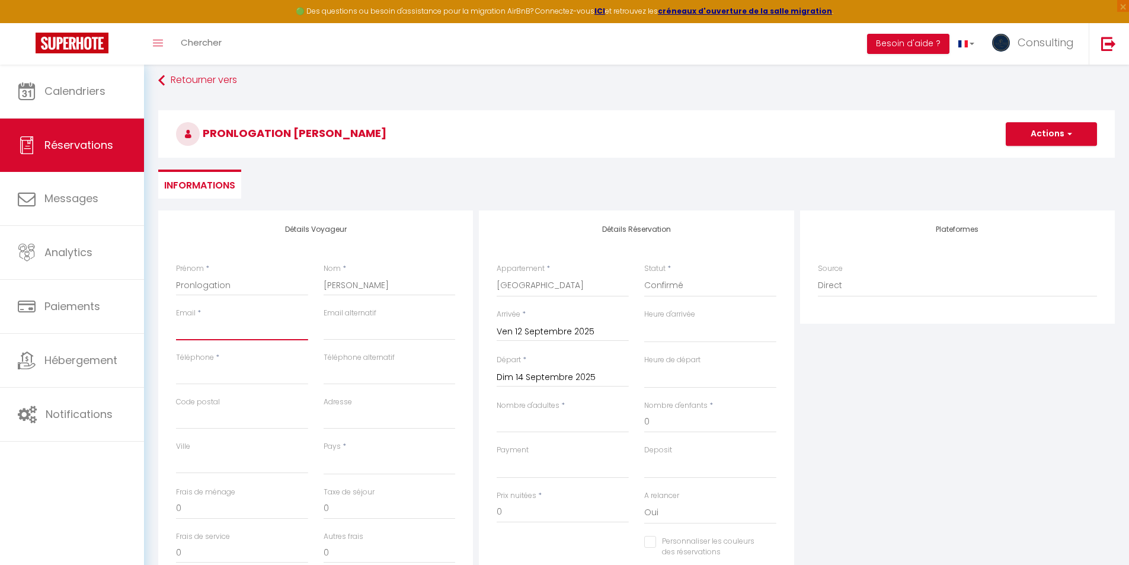
click at [242, 335] on input "Email client" at bounding box center [242, 329] width 132 height 21
click at [260, 380] on input "Téléphone" at bounding box center [242, 373] width 132 height 21
click at [599, 175] on ul "Informations" at bounding box center [636, 183] width 957 height 29
click at [569, 427] on input "Nombre d'adultes" at bounding box center [563, 421] width 132 height 21
click at [508, 511] on input "0" at bounding box center [563, 511] width 132 height 21
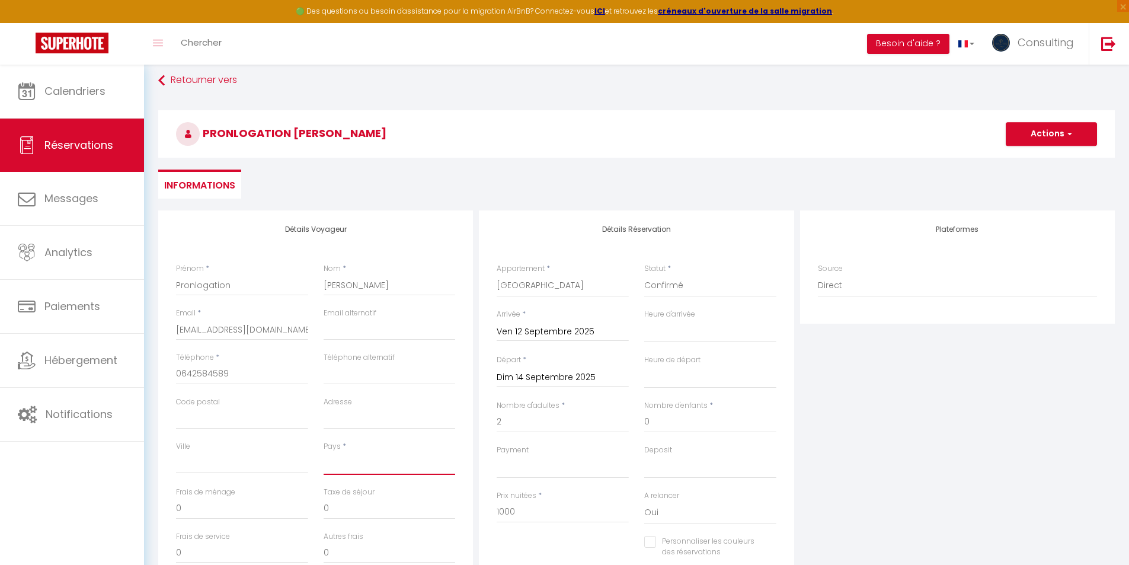
click at [398, 464] on select "[GEOGRAPHIC_DATA] [GEOGRAPHIC_DATA] [GEOGRAPHIC_DATA] [GEOGRAPHIC_DATA] [GEOGRA…" at bounding box center [390, 463] width 132 height 23
click at [324, 452] on select "[GEOGRAPHIC_DATA] [GEOGRAPHIC_DATA] [GEOGRAPHIC_DATA] [GEOGRAPHIC_DATA] [GEOGRA…" at bounding box center [390, 463] width 132 height 23
click at [1079, 123] on button "Actions" at bounding box center [1051, 134] width 91 height 24
click at [1031, 155] on link "Enregistrer" at bounding box center [1040, 159] width 94 height 15
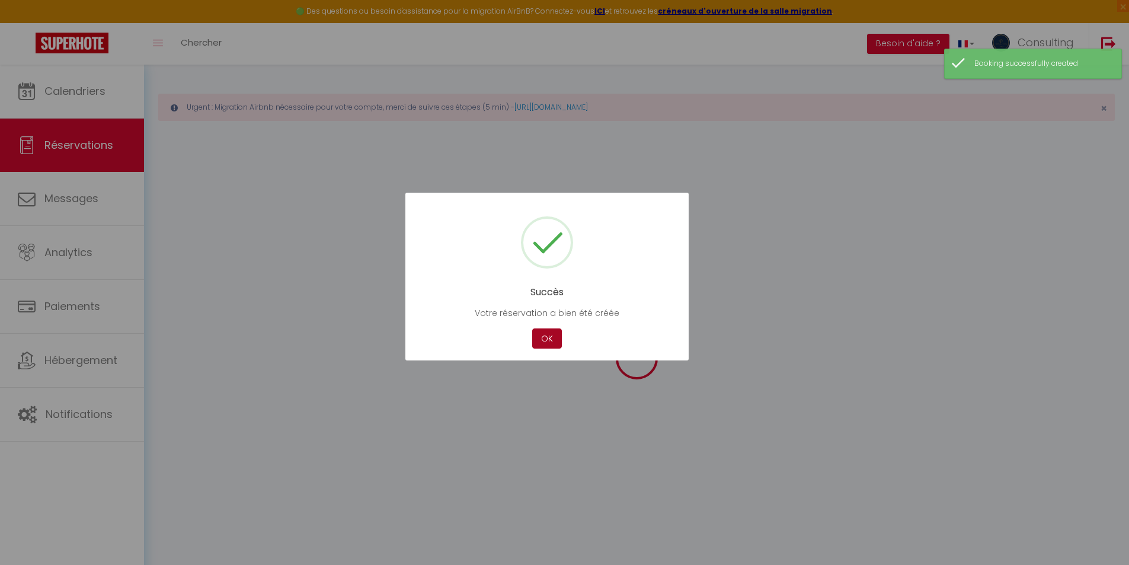
click at [556, 337] on button "OK" at bounding box center [547, 338] width 30 height 21
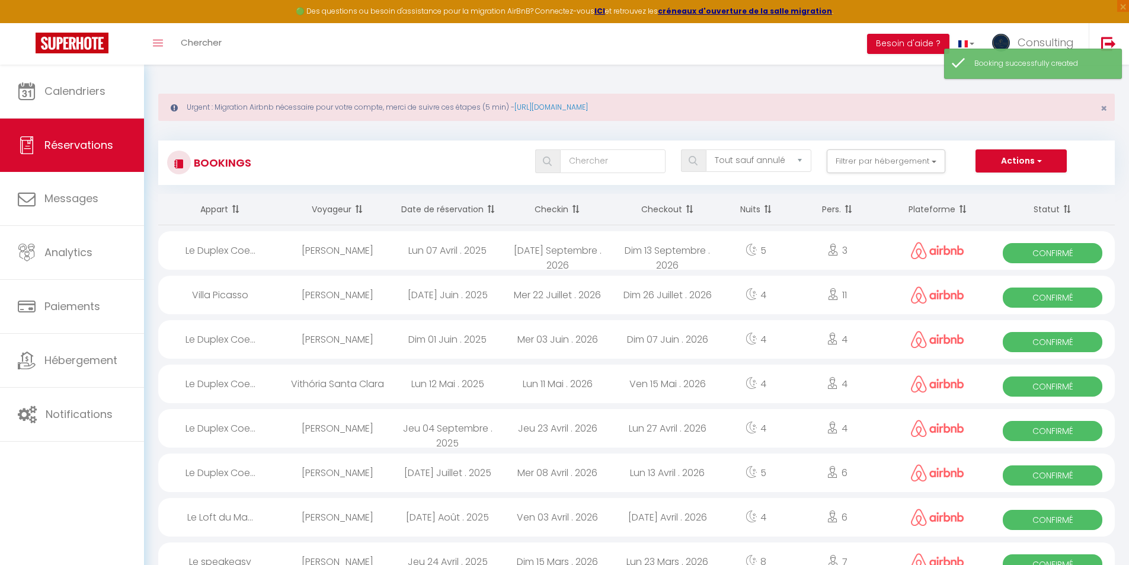
click at [459, 209] on th "Date de réservation" at bounding box center [447, 209] width 110 height 31
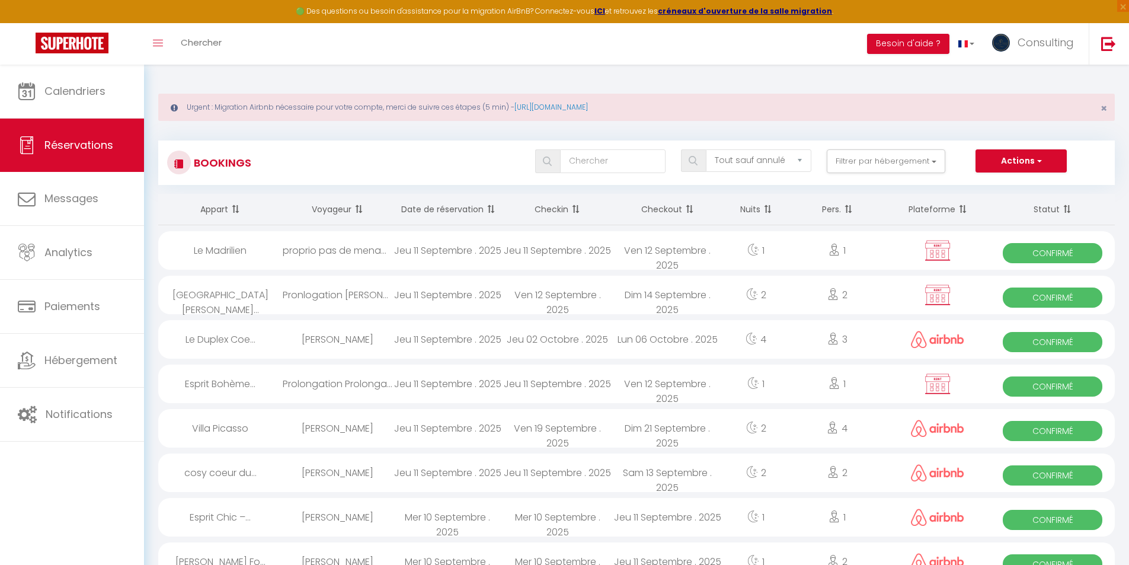
click at [492, 428] on div "Jeu 11 Septembre . 2025" at bounding box center [447, 428] width 110 height 39
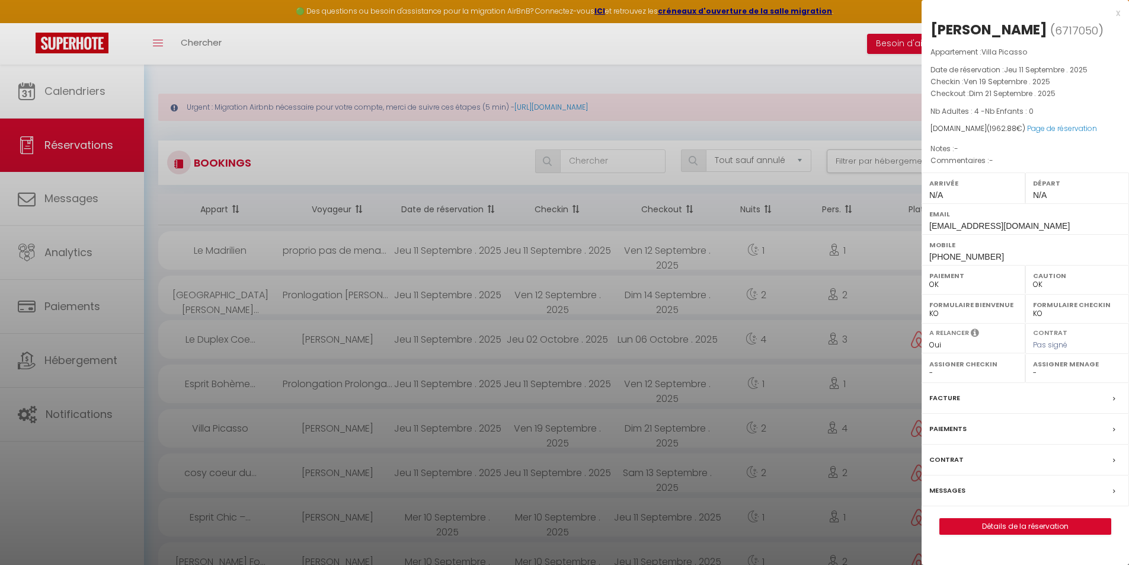
click at [492, 428] on div at bounding box center [564, 282] width 1129 height 565
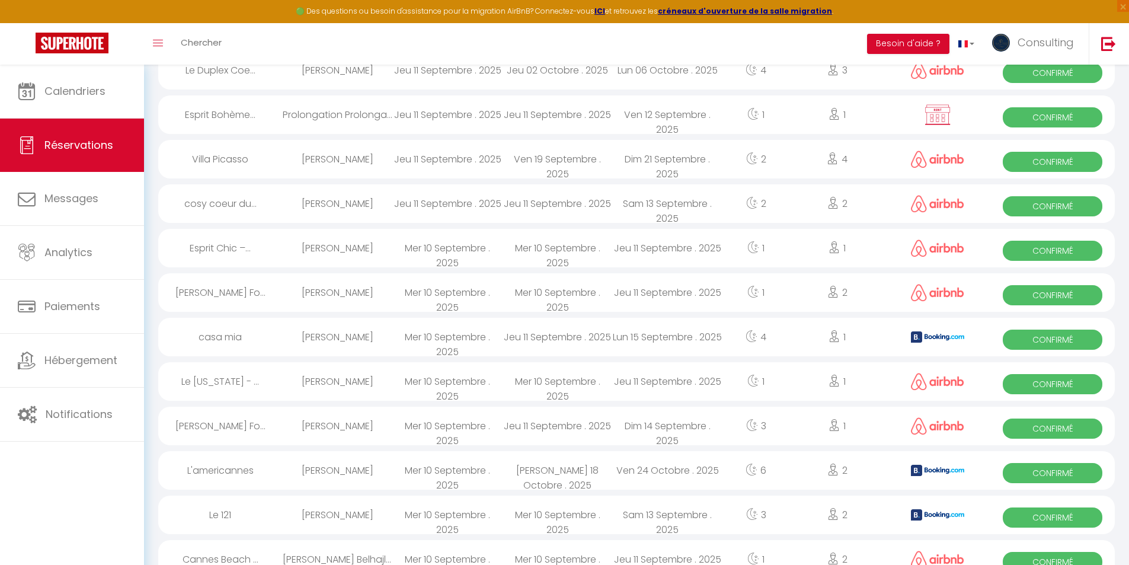
scroll to position [296, 0]
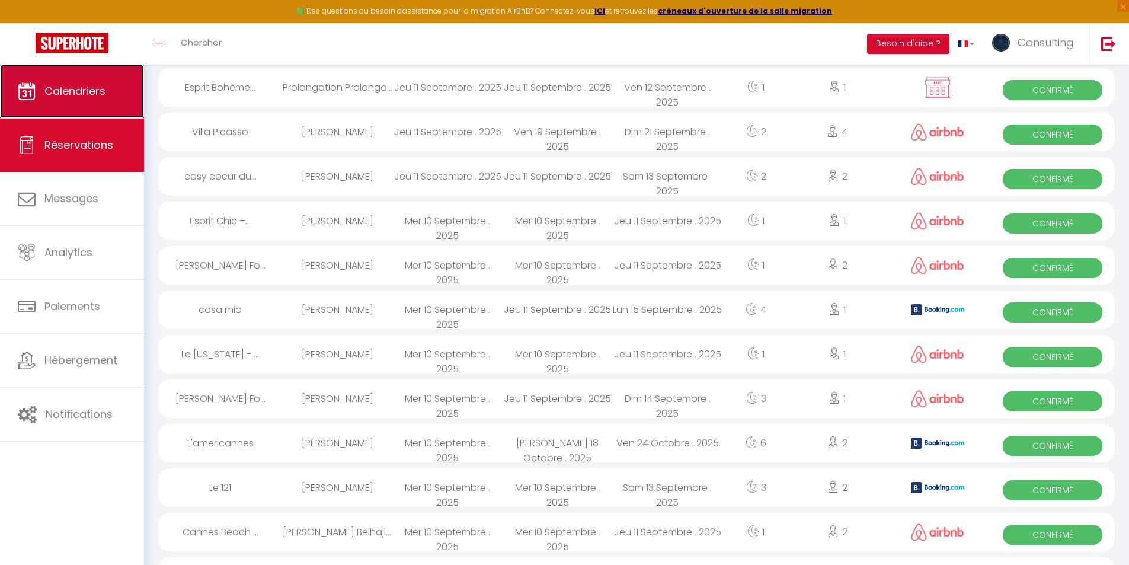
click at [66, 107] on link "Calendriers" at bounding box center [72, 91] width 144 height 53
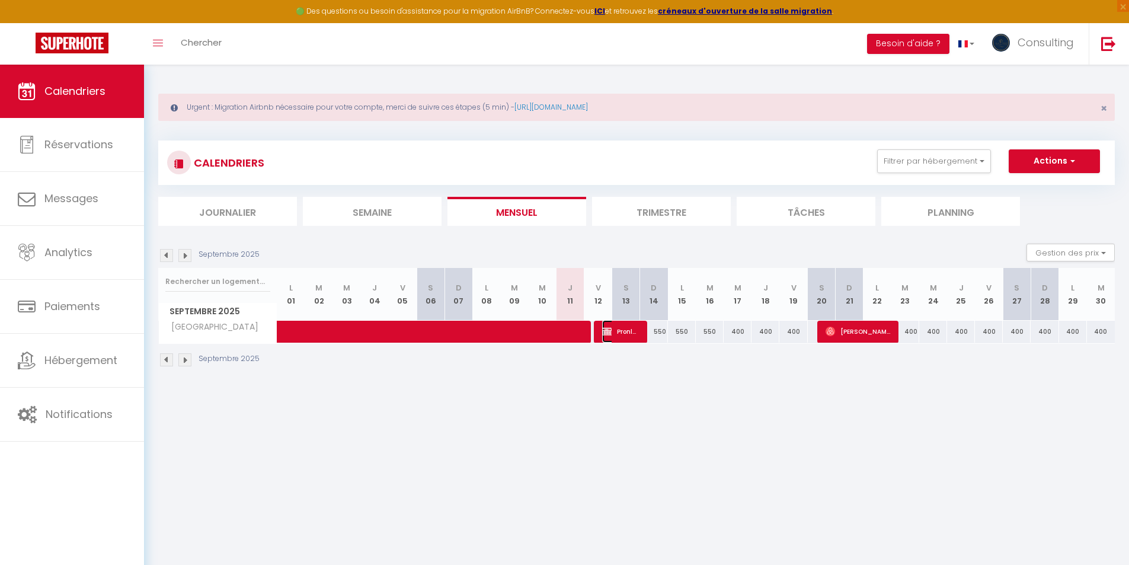
click at [609, 339] on span "Pronlogation [PERSON_NAME]" at bounding box center [620, 331] width 37 height 23
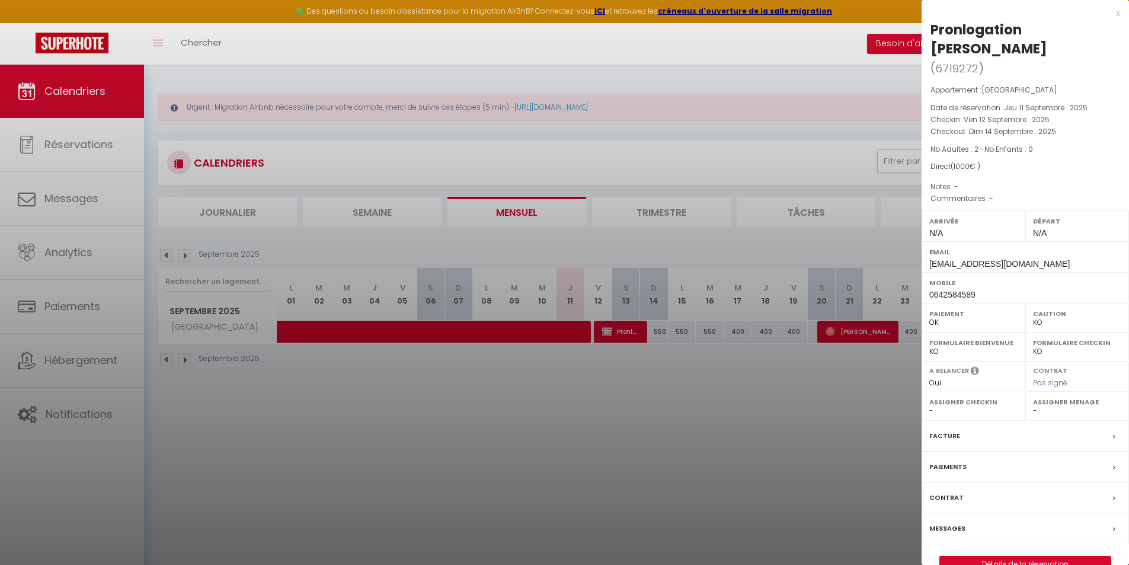
click at [674, 428] on div at bounding box center [564, 282] width 1129 height 565
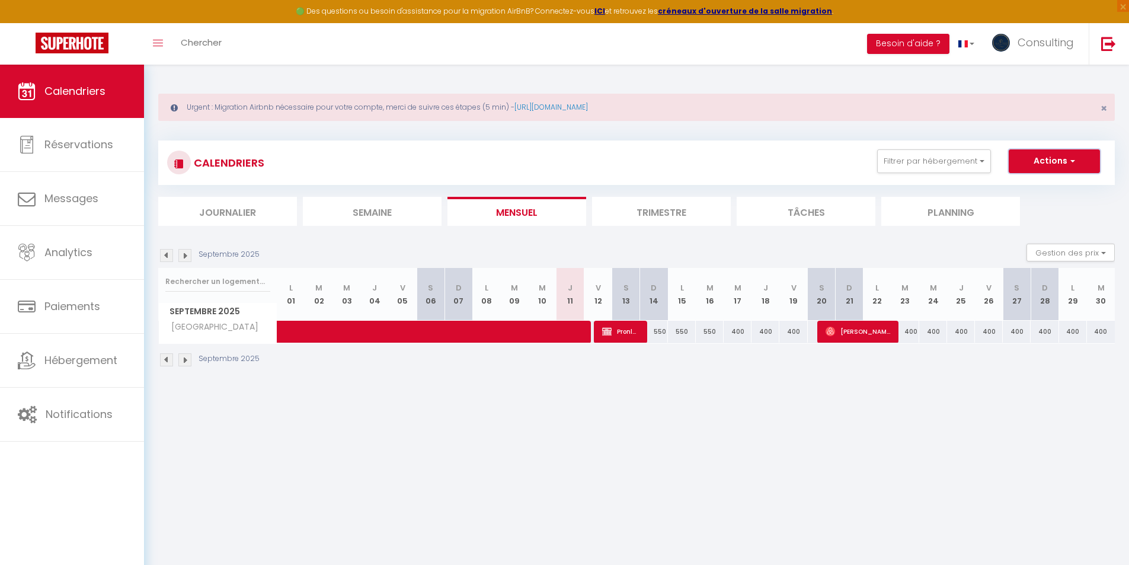
click at [1043, 169] on button "Actions" at bounding box center [1054, 161] width 91 height 24
click at [1032, 185] on link "Nouvelle réservation" at bounding box center [1041, 189] width 103 height 18
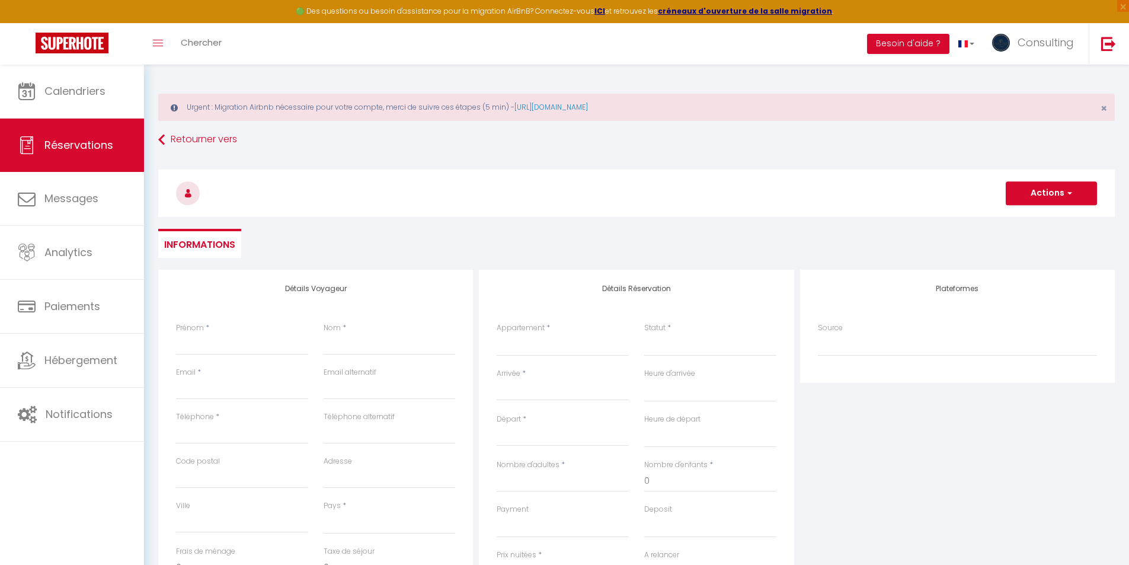
click at [234, 358] on div "Prénom *" at bounding box center [242, 344] width 148 height 44
click at [226, 338] on input "Prénom" at bounding box center [242, 344] width 132 height 21
click at [344, 330] on span "*" at bounding box center [345, 327] width 4 height 10
click at [345, 333] on div "Nom *" at bounding box center [390, 338] width 132 height 33
click at [346, 341] on input "Nom" at bounding box center [390, 344] width 132 height 21
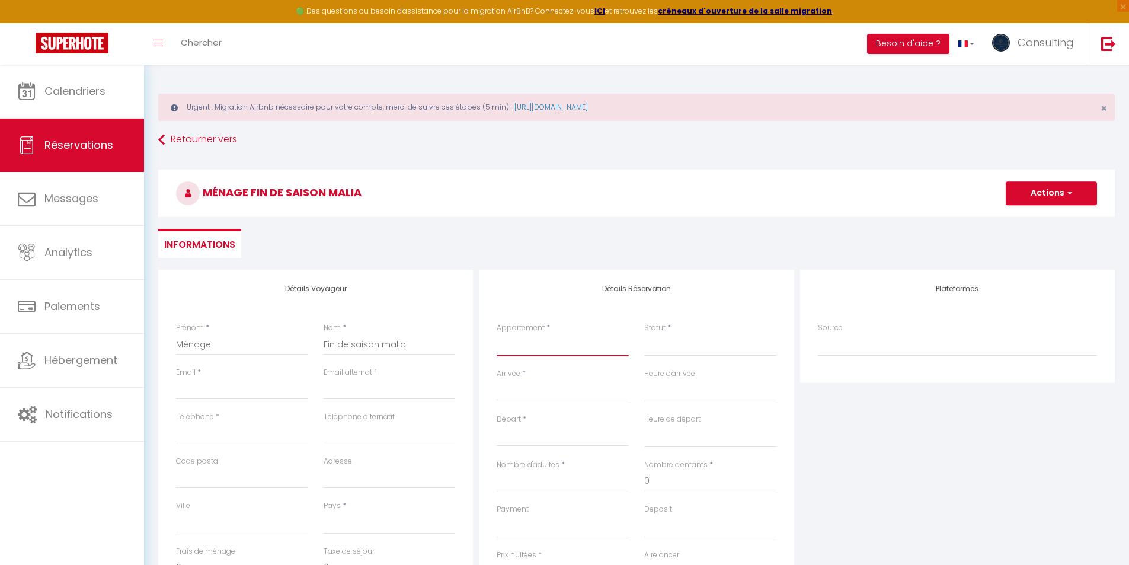
click at [548, 346] on select "[GEOGRAPHIC_DATA] [GEOGRAPHIC_DATA] [GEOGRAPHIC_DATA] [GEOGRAPHIC_DATA] Chic L'…" at bounding box center [563, 345] width 132 height 23
click at [497, 334] on select "[GEOGRAPHIC_DATA] [GEOGRAPHIC_DATA] [GEOGRAPHIC_DATA] [GEOGRAPHIC_DATA] Chic L'…" at bounding box center [563, 345] width 132 height 23
click at [669, 338] on select "Confirmé Non Confirmé [PERSON_NAME] par le voyageur No Show Request" at bounding box center [710, 345] width 132 height 23
click at [644, 334] on select "Confirmé Non Confirmé [PERSON_NAME] par le voyageur No Show Request" at bounding box center [710, 345] width 132 height 23
click at [515, 395] on input "Arrivée" at bounding box center [563, 390] width 132 height 15
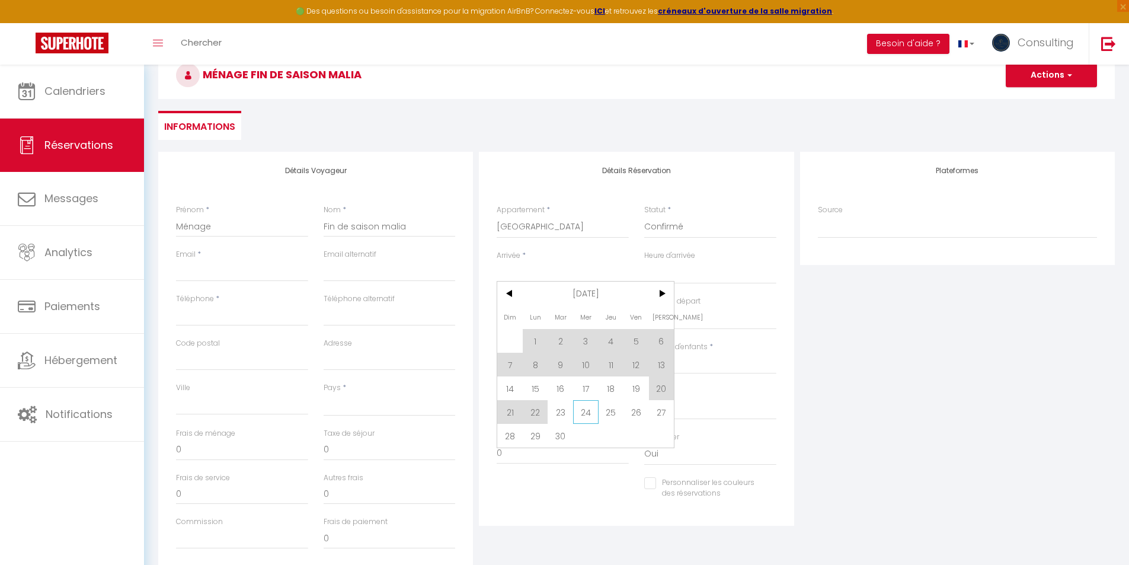
scroll to position [119, 0]
click at [517, 384] on span "14" at bounding box center [509, 388] width 25 height 24
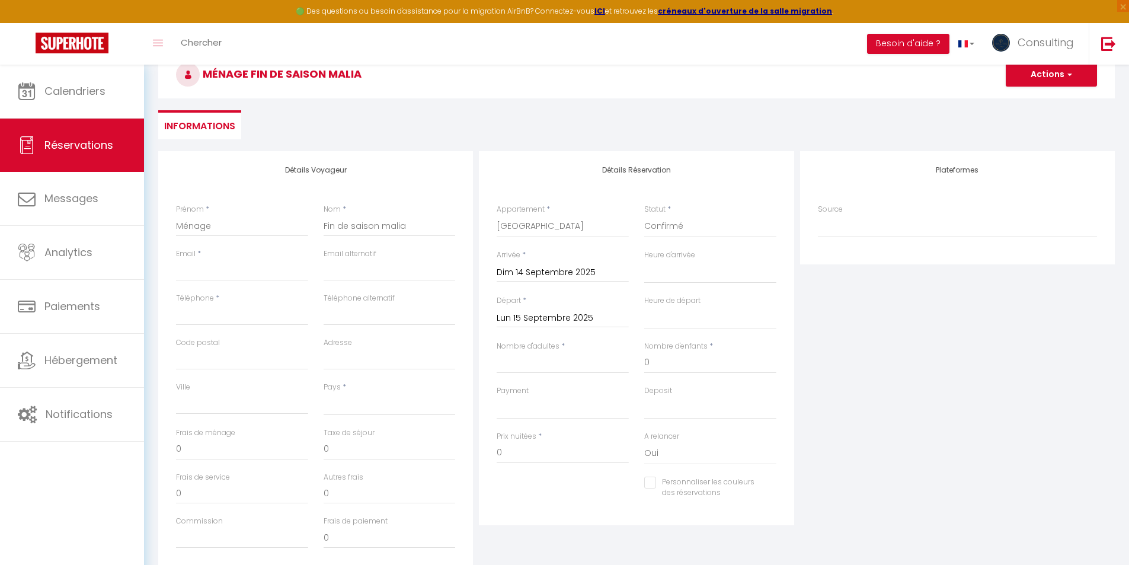
click at [531, 324] on input "Lun 15 Septembre 2025" at bounding box center [563, 318] width 132 height 15
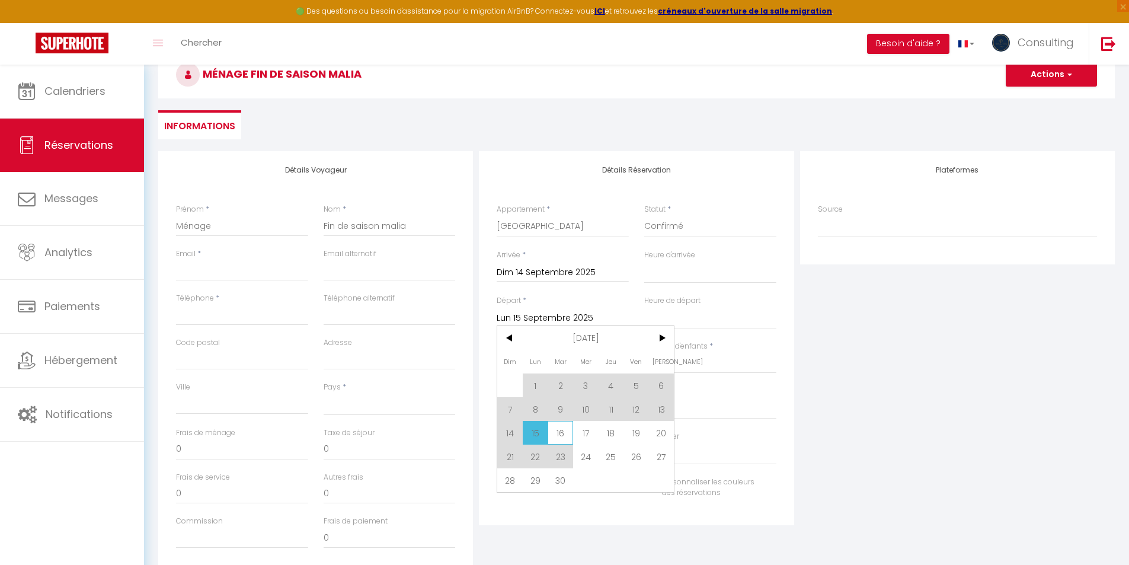
click at [549, 433] on span "16" at bounding box center [560, 433] width 25 height 24
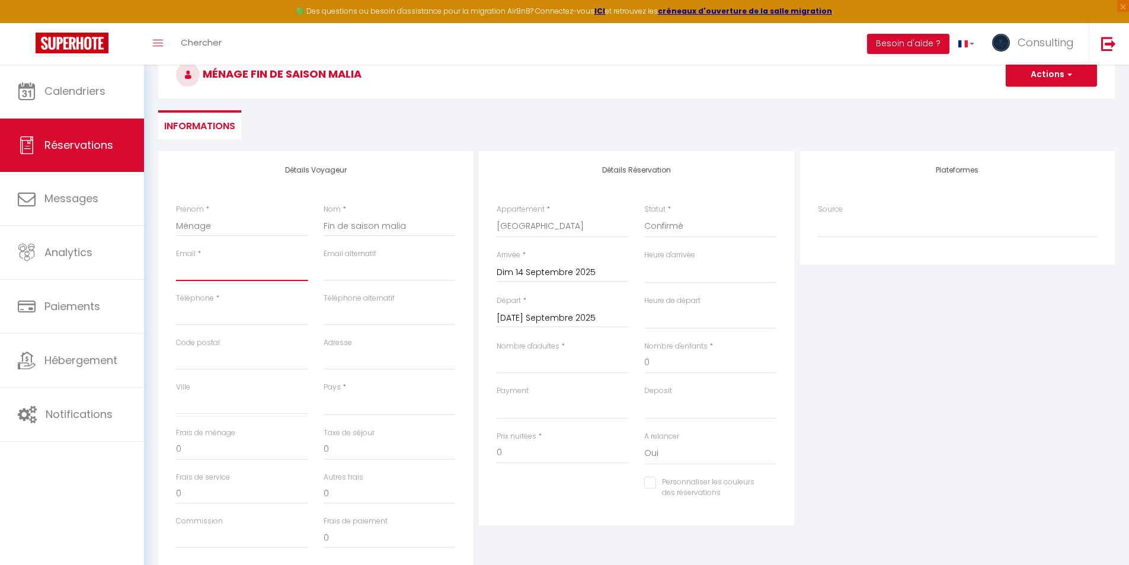
click at [220, 266] on input "Email client" at bounding box center [242, 270] width 132 height 21
click at [201, 309] on input "Téléphone" at bounding box center [242, 314] width 132 height 21
drag, startPoint x: 876, startPoint y: 353, endPoint x: 751, endPoint y: 343, distance: 124.8
click at [876, 352] on div "Plateformes Source Direct [DOMAIN_NAME] [DOMAIN_NAME] Chalet montagne Expedia G…" at bounding box center [957, 363] width 321 height 424
click at [588, 367] on input "Nombre d'adultes" at bounding box center [563, 362] width 132 height 21
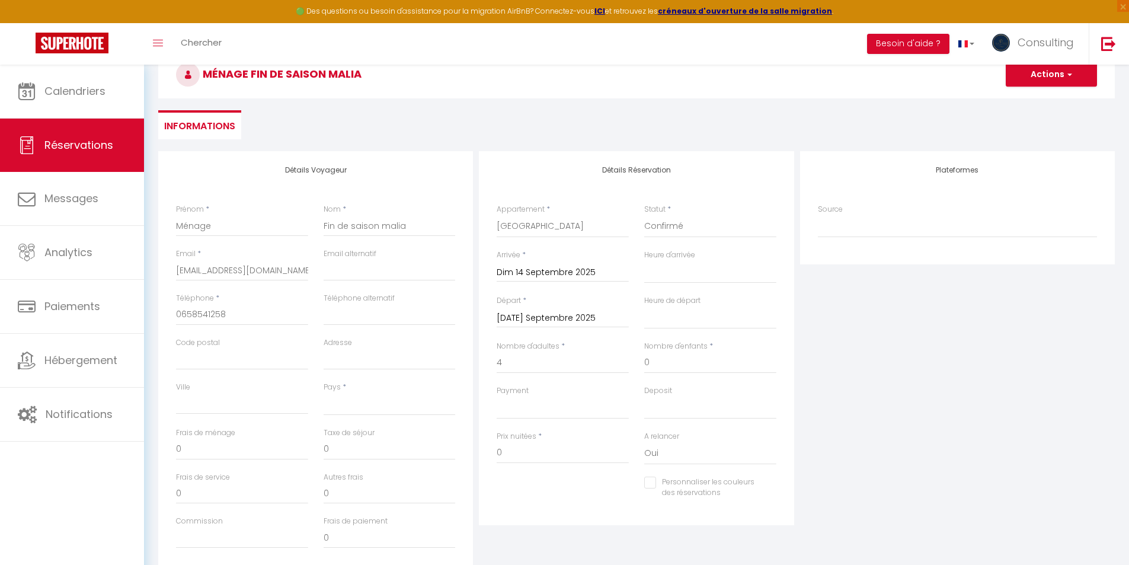
click at [906, 443] on div "Plateformes Source Direct [DOMAIN_NAME] [DOMAIN_NAME] Chalet montagne Expedia G…" at bounding box center [957, 363] width 321 height 424
click at [382, 405] on select "[GEOGRAPHIC_DATA] [GEOGRAPHIC_DATA] [GEOGRAPHIC_DATA] [GEOGRAPHIC_DATA] [GEOGRA…" at bounding box center [390, 404] width 132 height 23
click at [324, 393] on select "[GEOGRAPHIC_DATA] [GEOGRAPHIC_DATA] [GEOGRAPHIC_DATA] [GEOGRAPHIC_DATA] [GEOGRA…" at bounding box center [390, 404] width 132 height 23
click at [877, 430] on div "Plateformes Source Direct [DOMAIN_NAME] [DOMAIN_NAME] Chalet montagne Expedia G…" at bounding box center [957, 363] width 321 height 424
click at [1034, 76] on button "Actions" at bounding box center [1051, 75] width 91 height 24
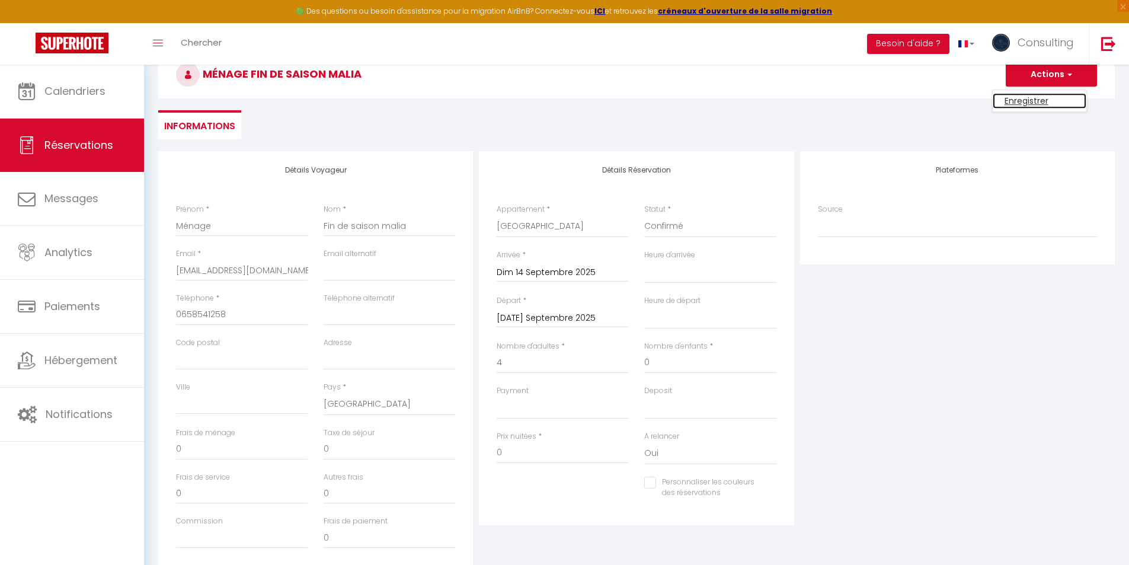
click at [1021, 98] on link "Enregistrer" at bounding box center [1040, 100] width 94 height 15
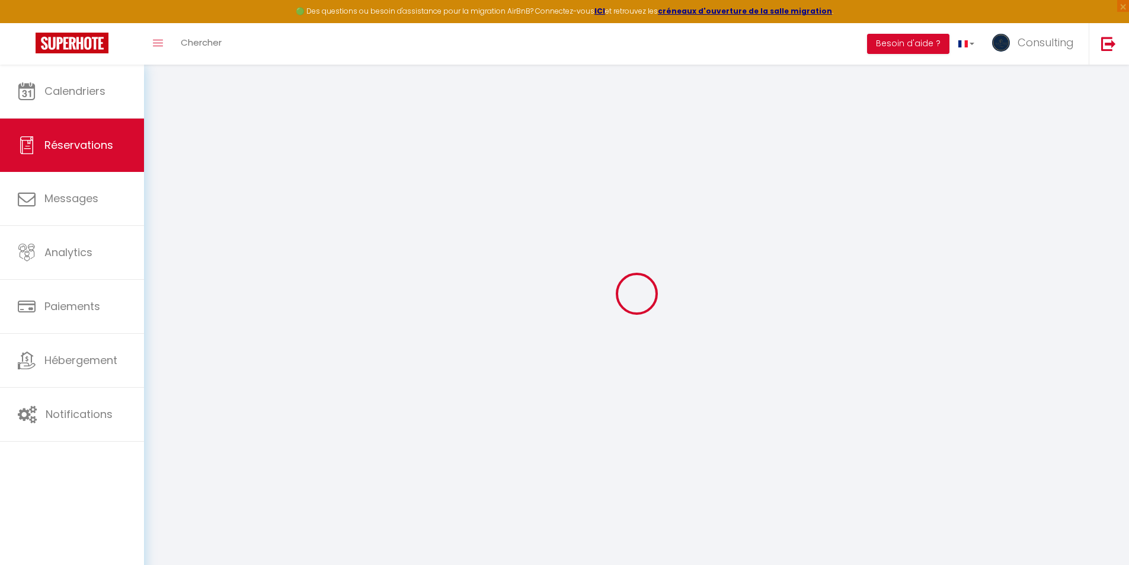
scroll to position [65, 0]
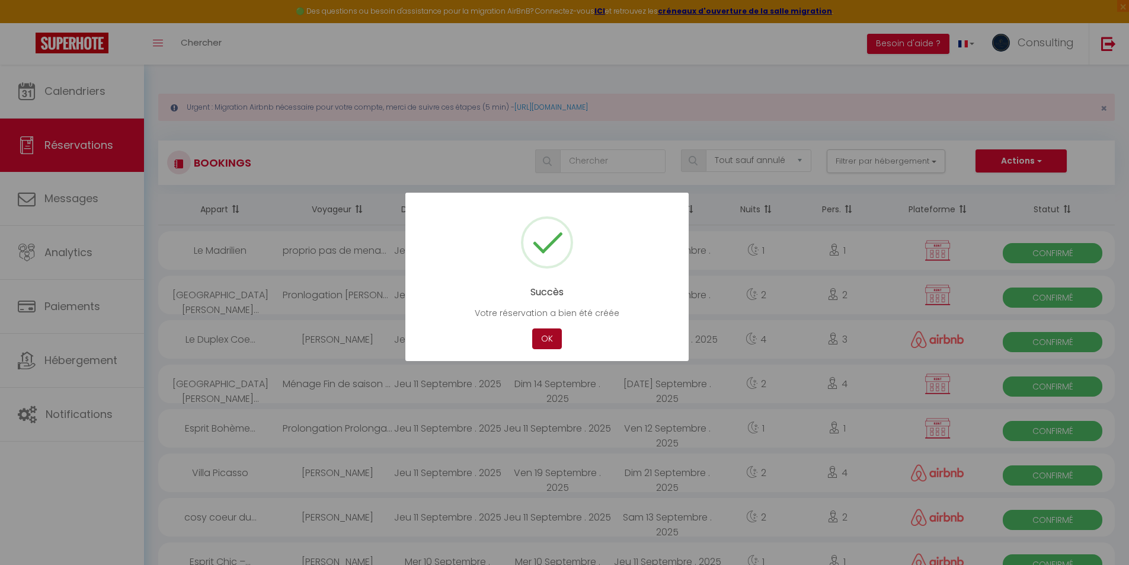
click at [540, 338] on button "OK" at bounding box center [547, 338] width 30 height 21
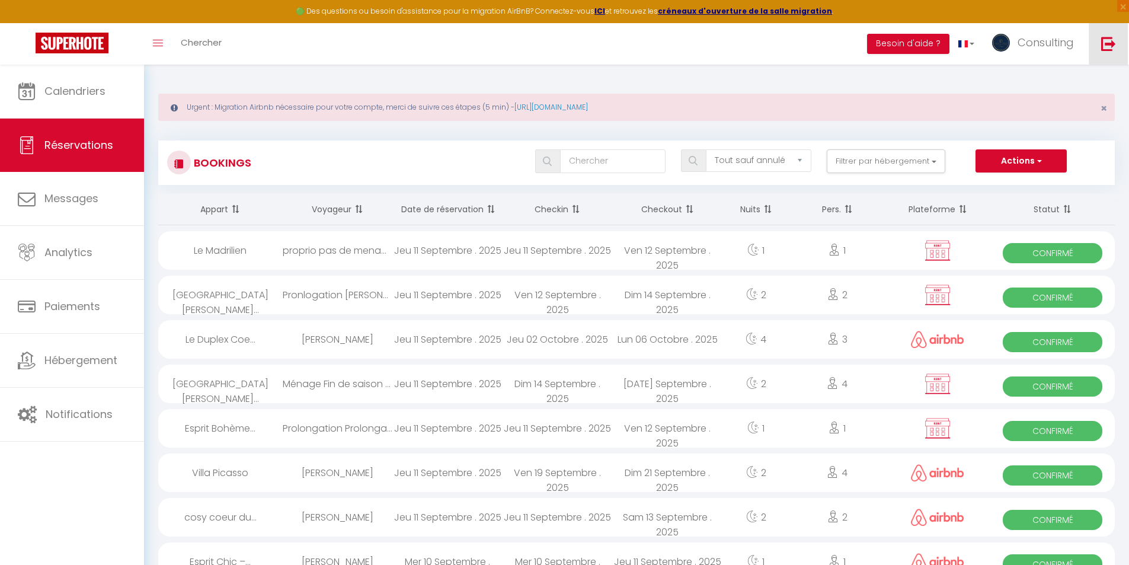
click at [1096, 40] on link at bounding box center [1108, 43] width 39 height 41
